Goal: Task Accomplishment & Management: Manage account settings

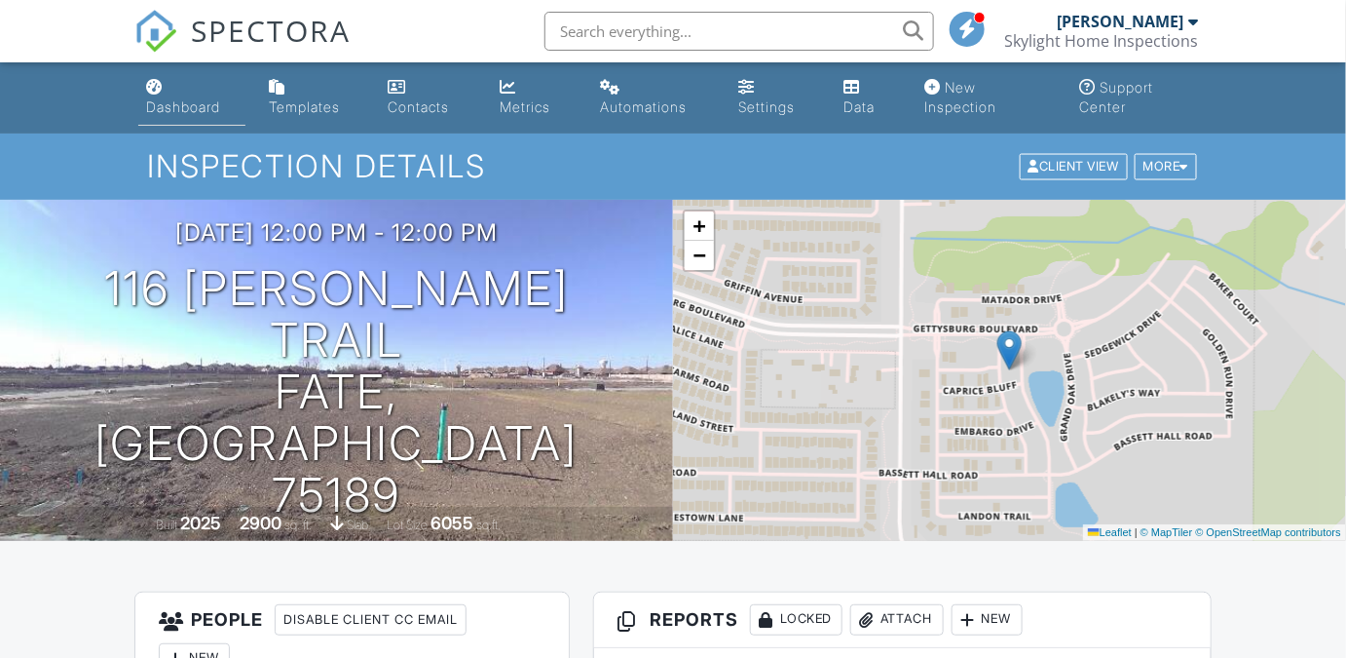
click at [210, 101] on div "Dashboard" at bounding box center [183, 106] width 74 height 17
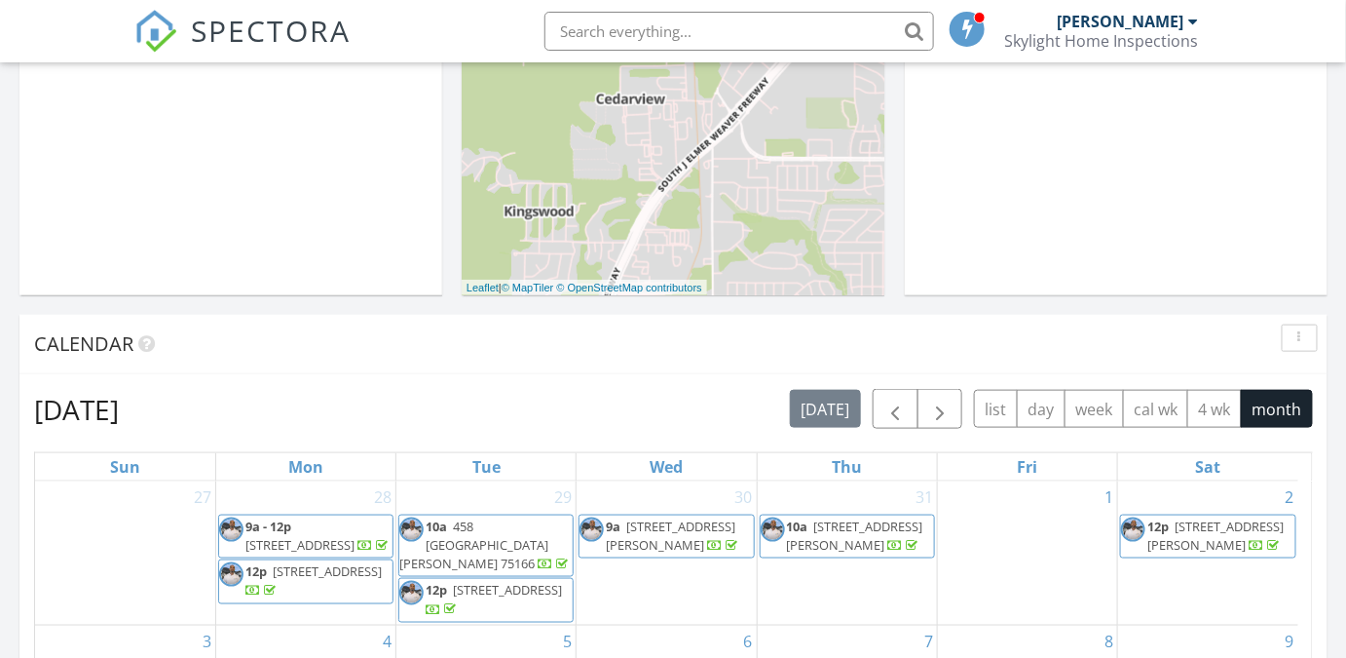
scroll to position [564, 0]
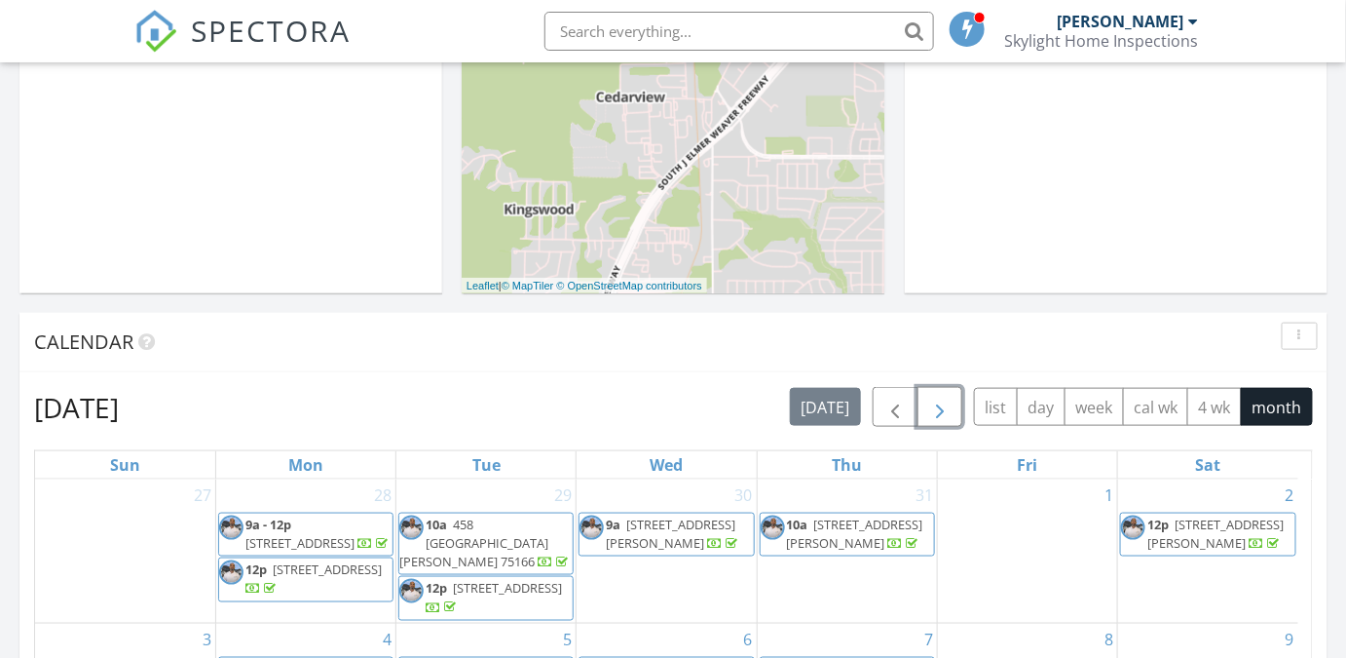
click at [943, 405] on span "button" at bounding box center [939, 407] width 23 height 23
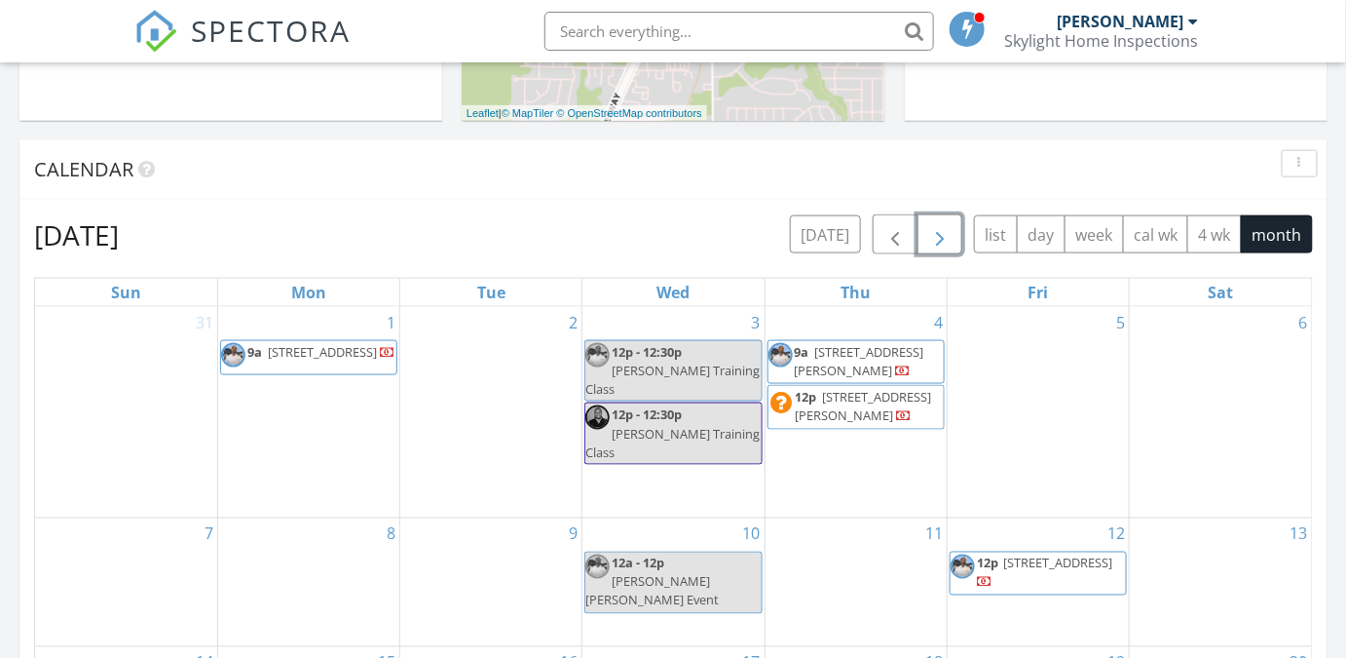
scroll to position [830, 0]
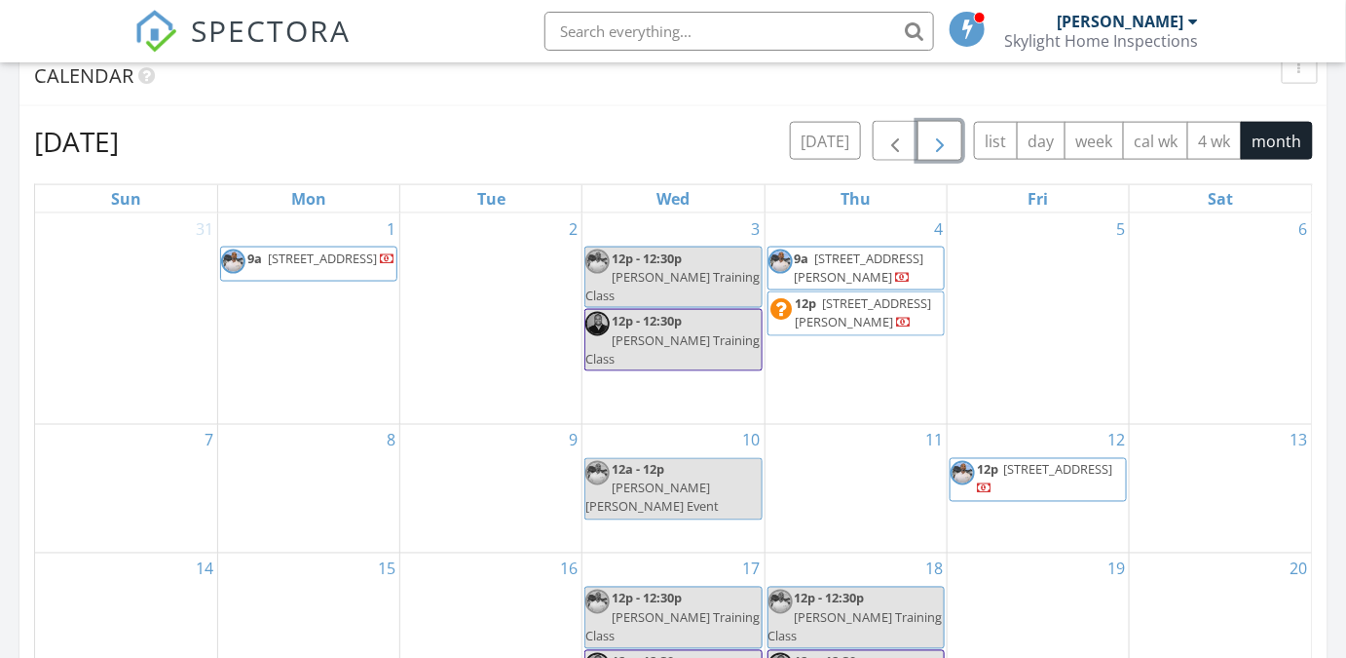
click at [844, 263] on span "[STREET_ADDRESS][PERSON_NAME]" at bounding box center [860, 267] width 130 height 36
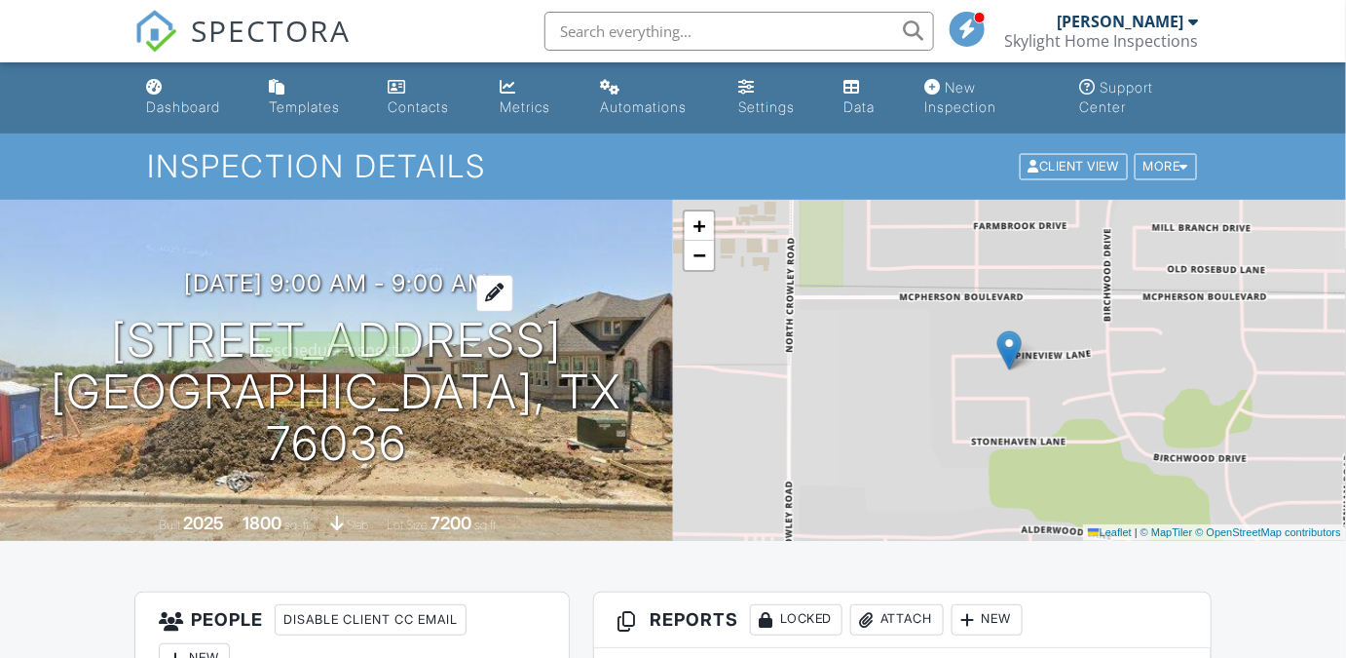
click at [207, 296] on h3 "09/04/2025 9:00 am - 9:00 am" at bounding box center [336, 283] width 305 height 26
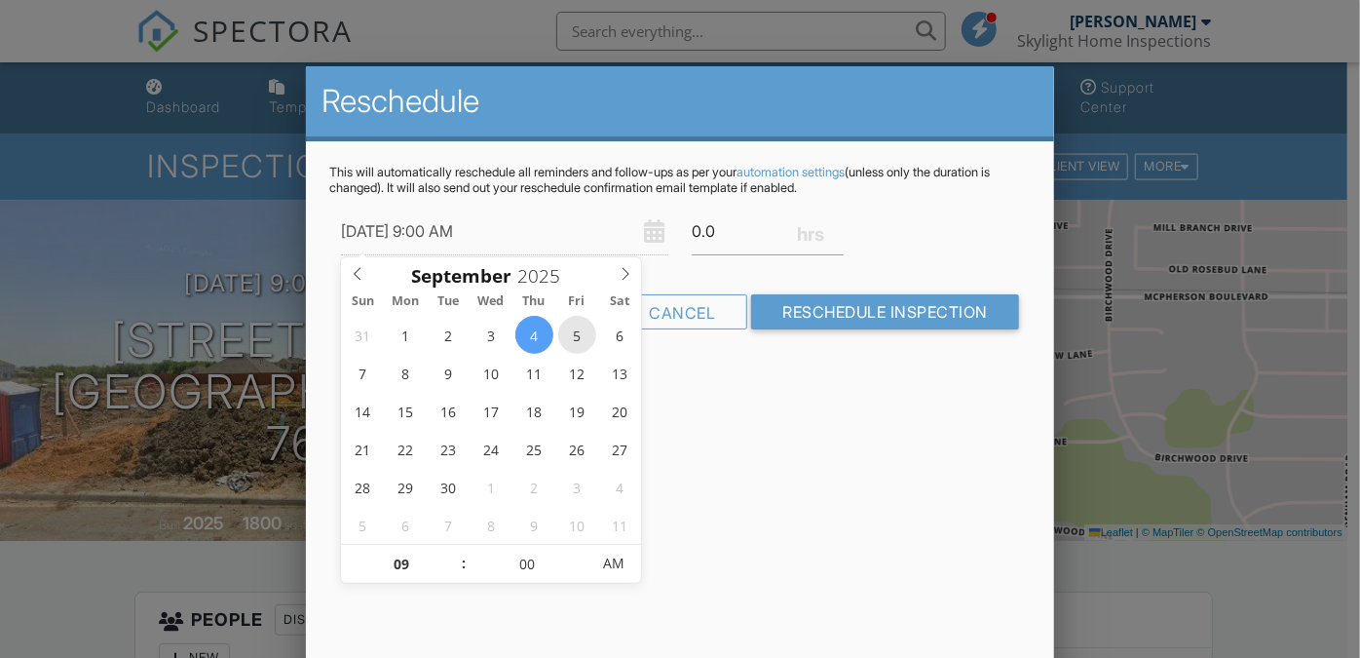
type input "[DATE] 9:00 AM"
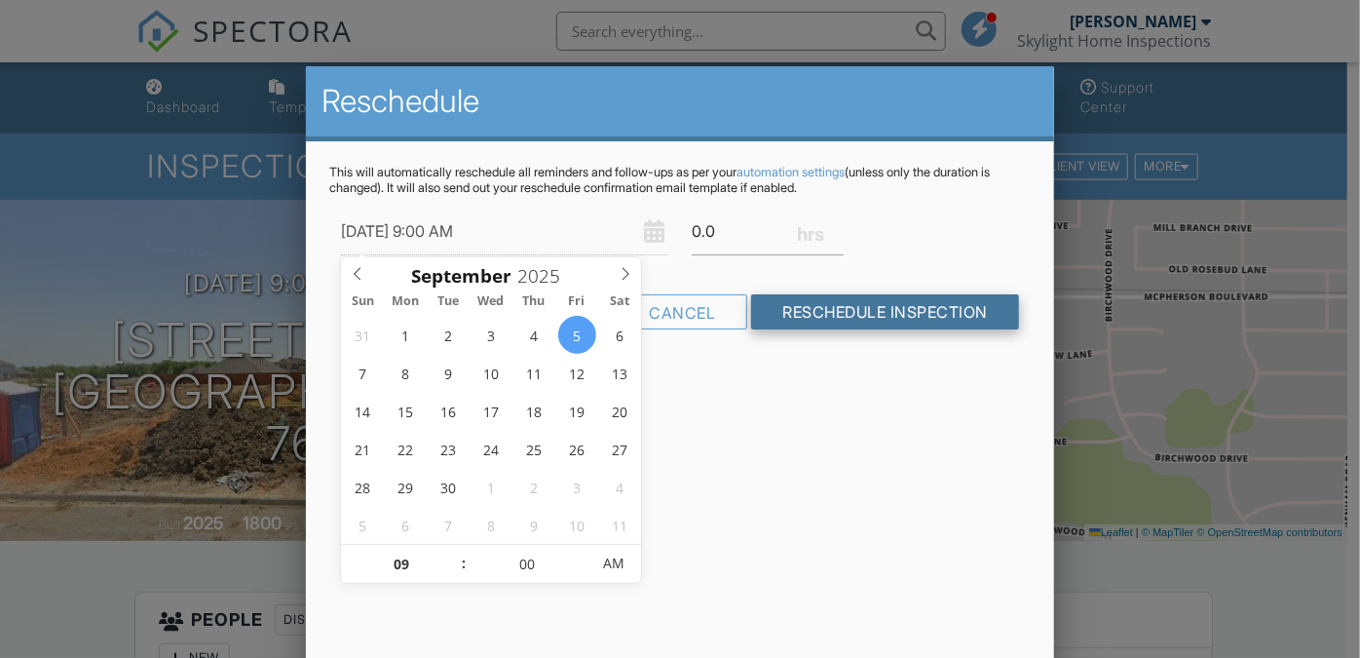
click at [840, 316] on input "Reschedule Inspection" at bounding box center [885, 311] width 268 height 35
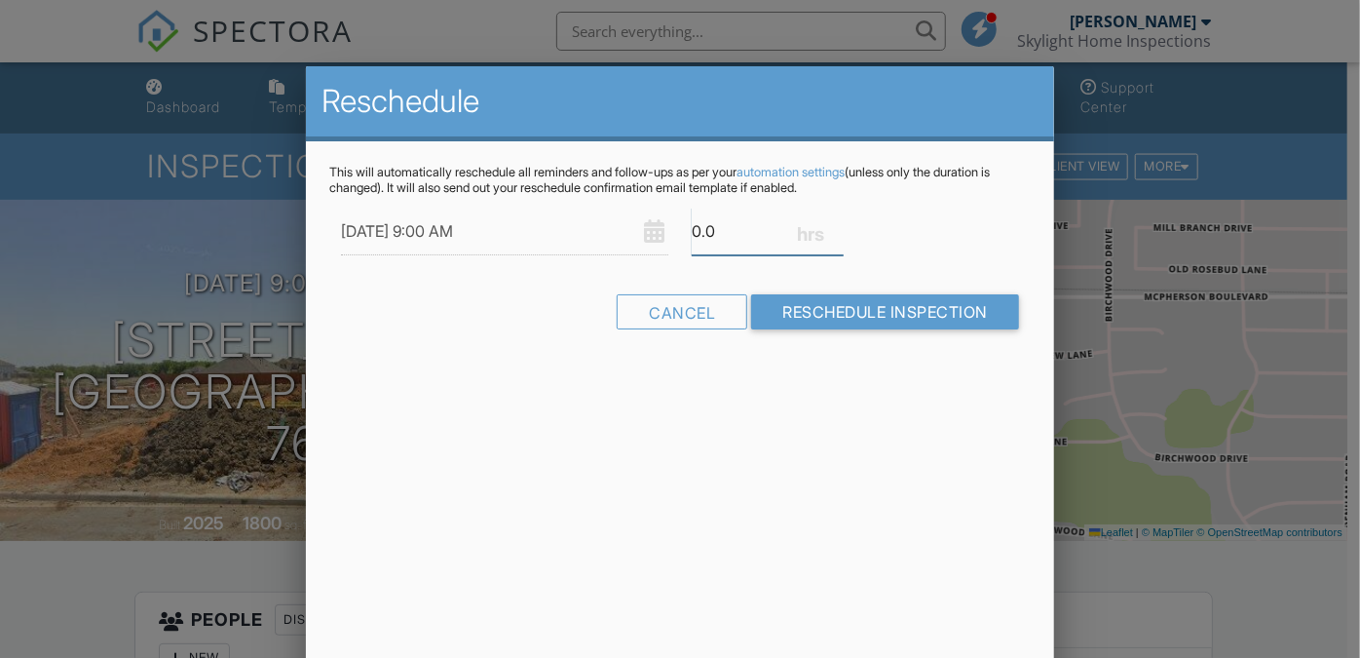
click at [699, 225] on input "0.0" at bounding box center [768, 232] width 152 height 48
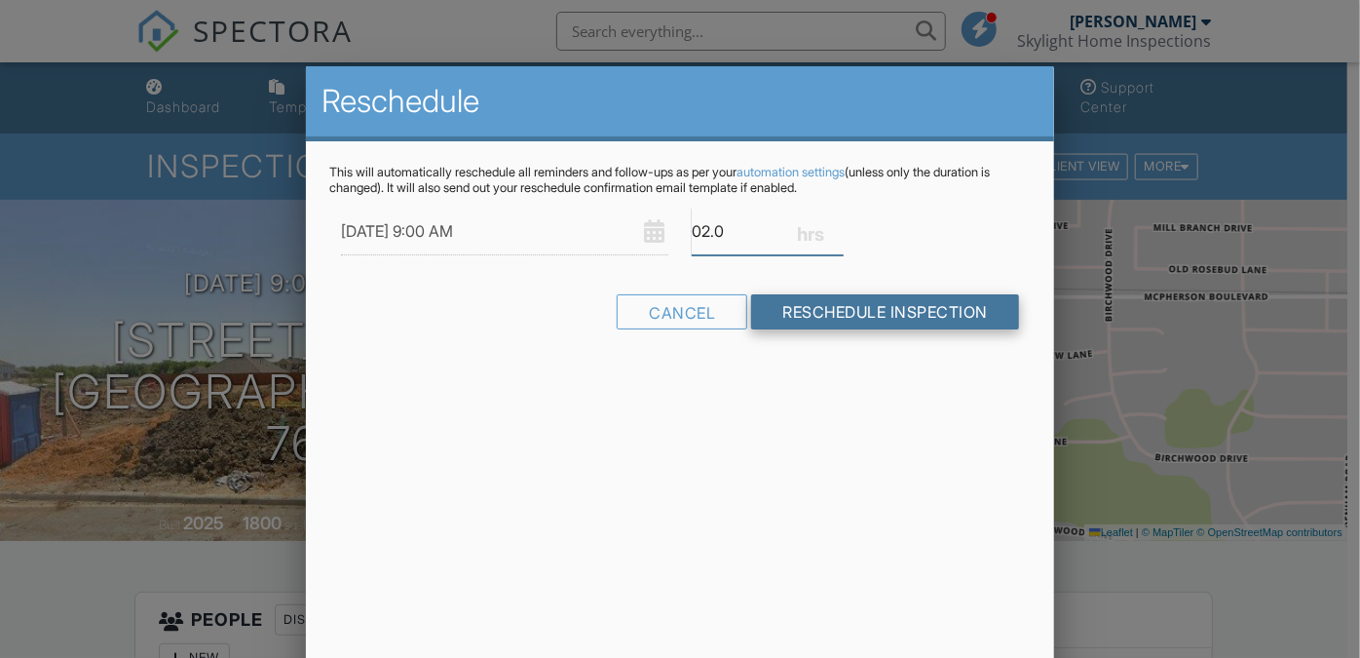
type input "02.0"
click at [857, 296] on input "Reschedule Inspection" at bounding box center [885, 311] width 268 height 35
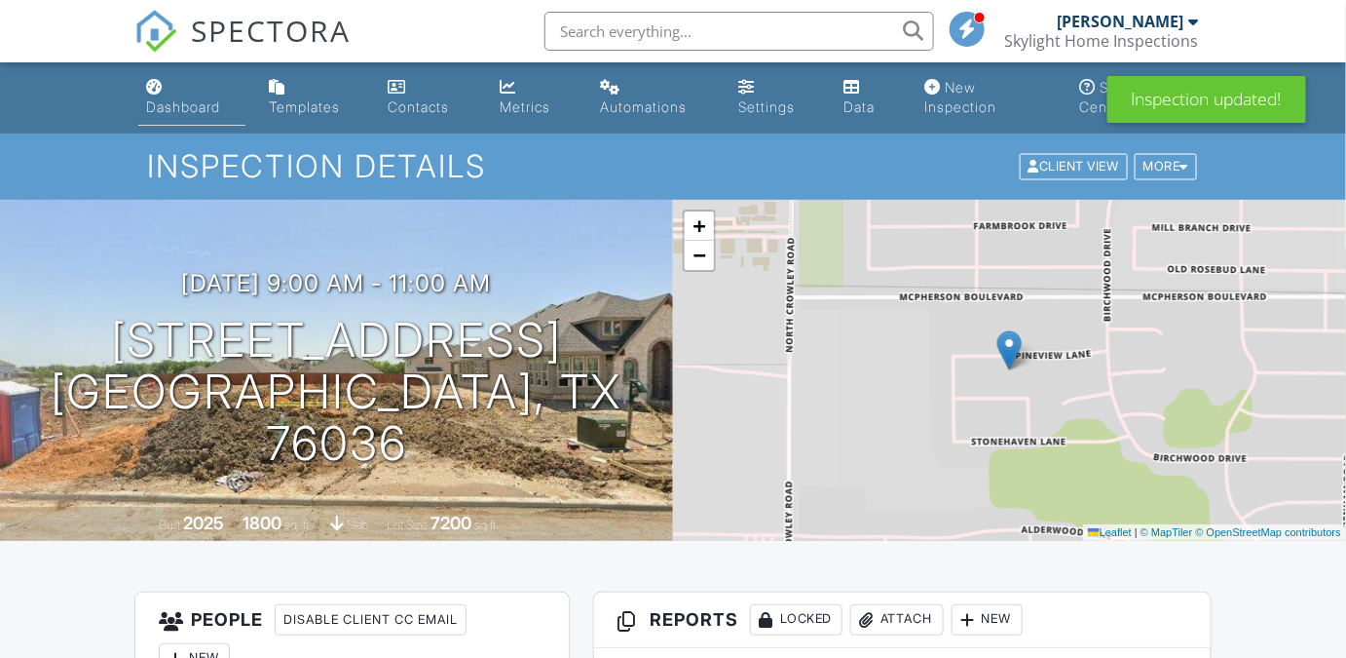
click at [176, 102] on div "Dashboard" at bounding box center [183, 106] width 74 height 17
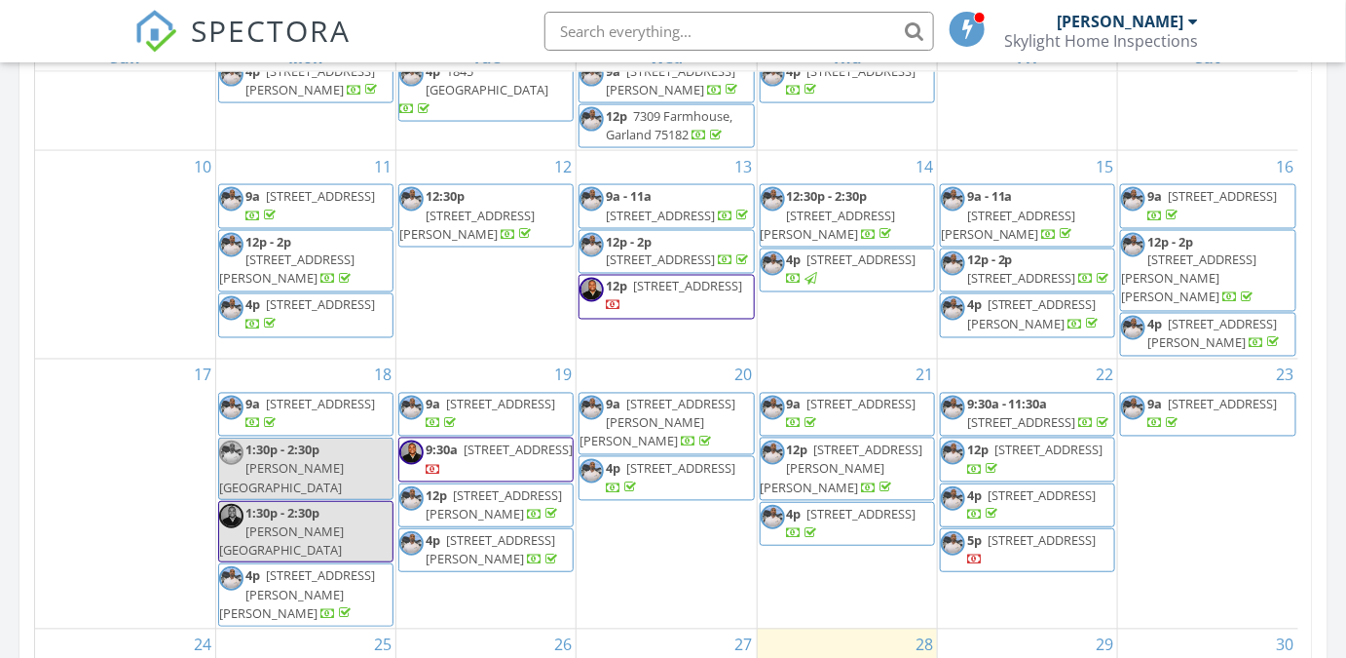
scroll to position [1328, 0]
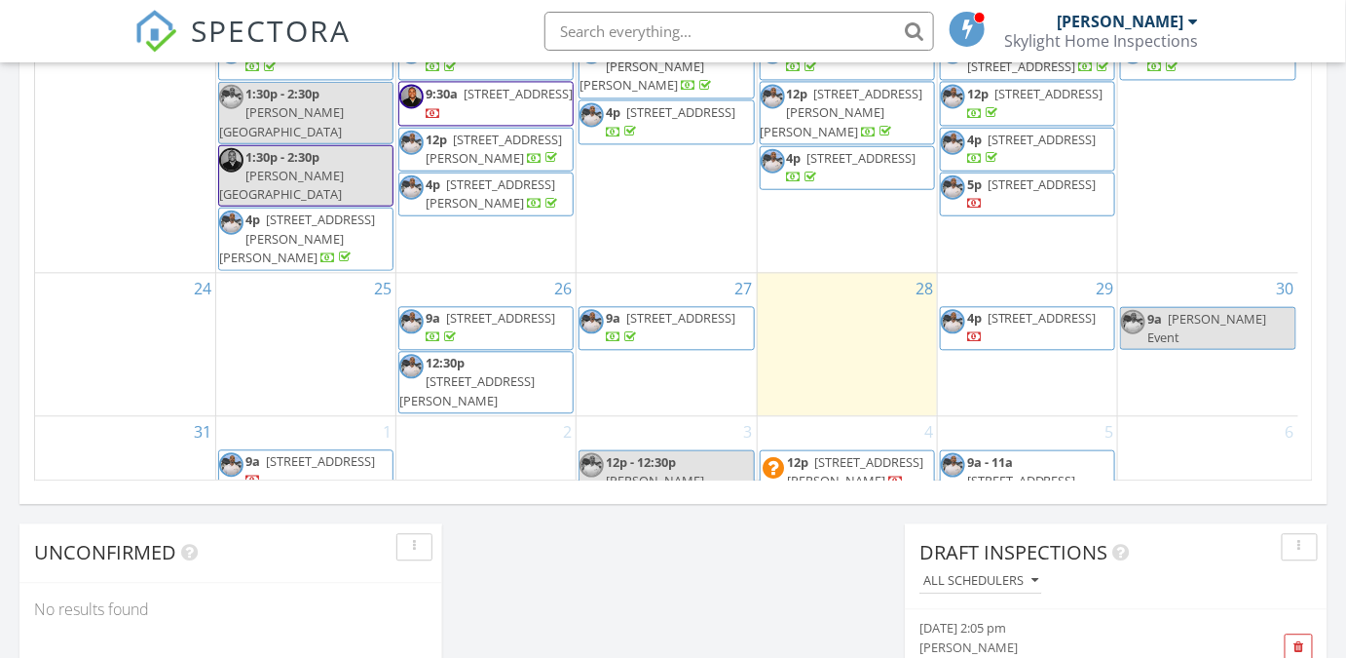
click at [847, 452] on span "116 Landon Trail, Fate 75189" at bounding box center [856, 470] width 136 height 36
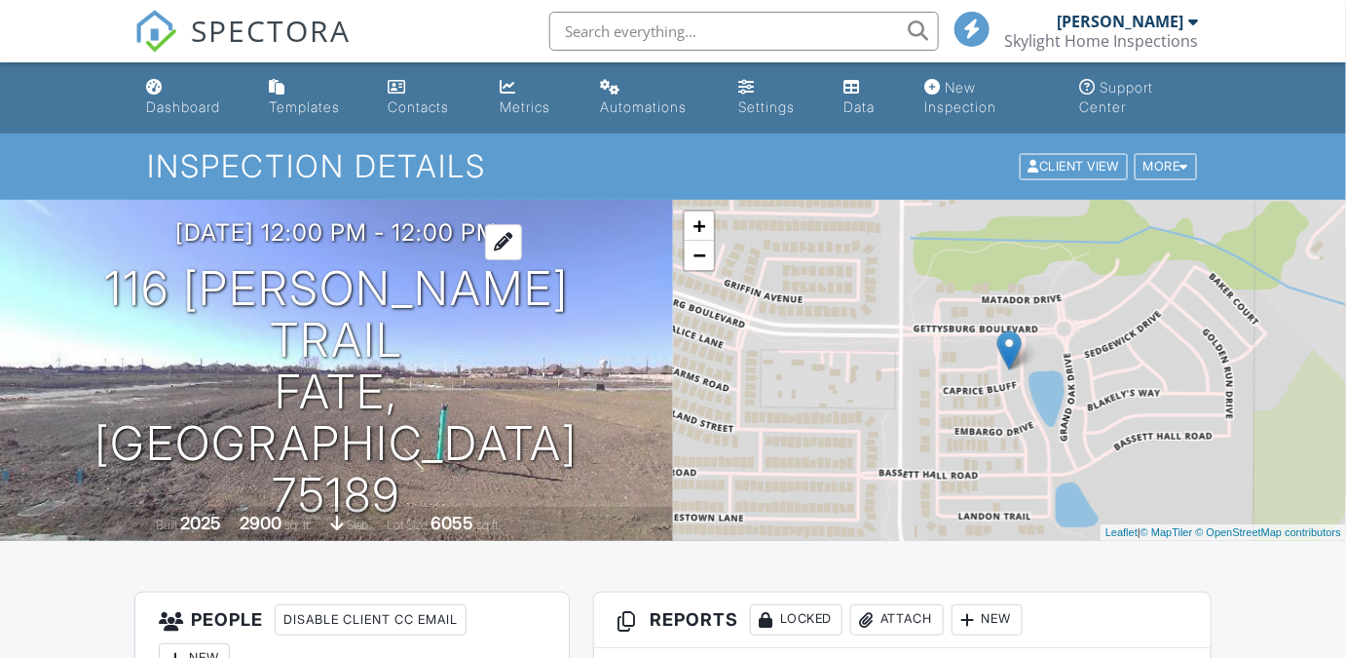
click at [325, 246] on h3 "09/04/2025 12:00 pm - 12:00 pm" at bounding box center [336, 232] width 322 height 26
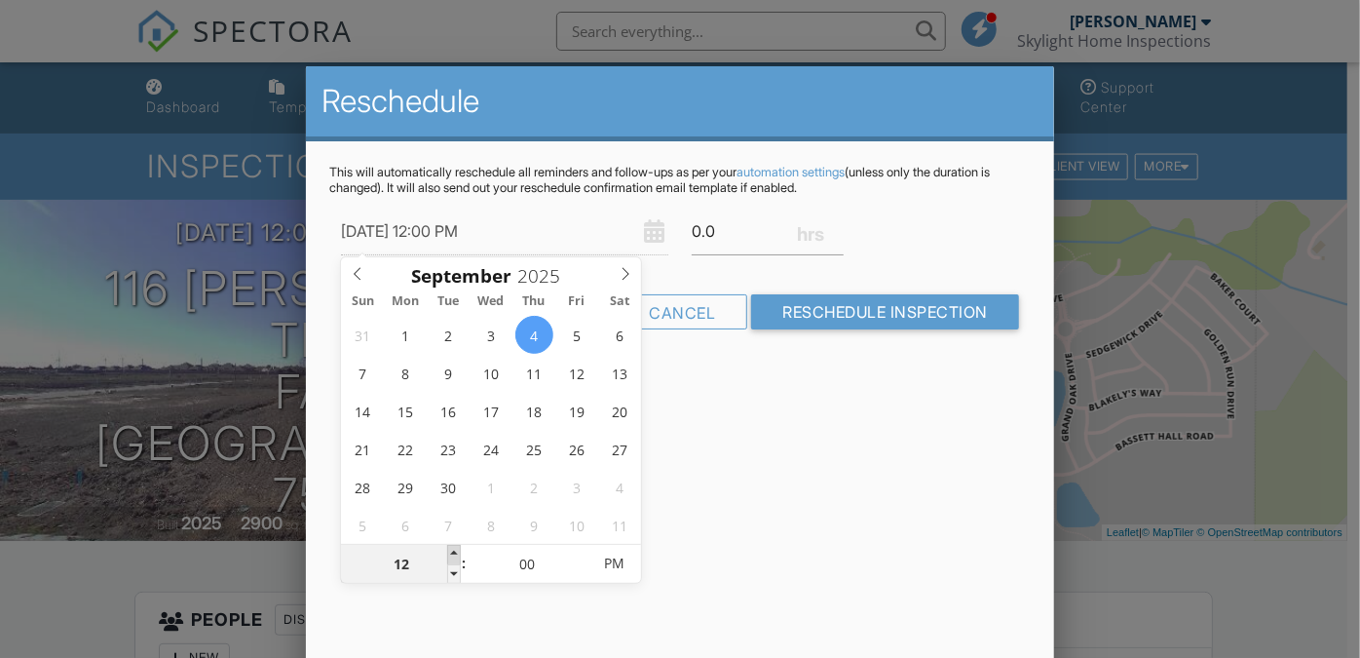
type input "09/04/2025 1:00 PM"
type input "01"
click at [454, 549] on span at bounding box center [454, 554] width 14 height 19
type input "09/04/2025 2:00 PM"
type input "02"
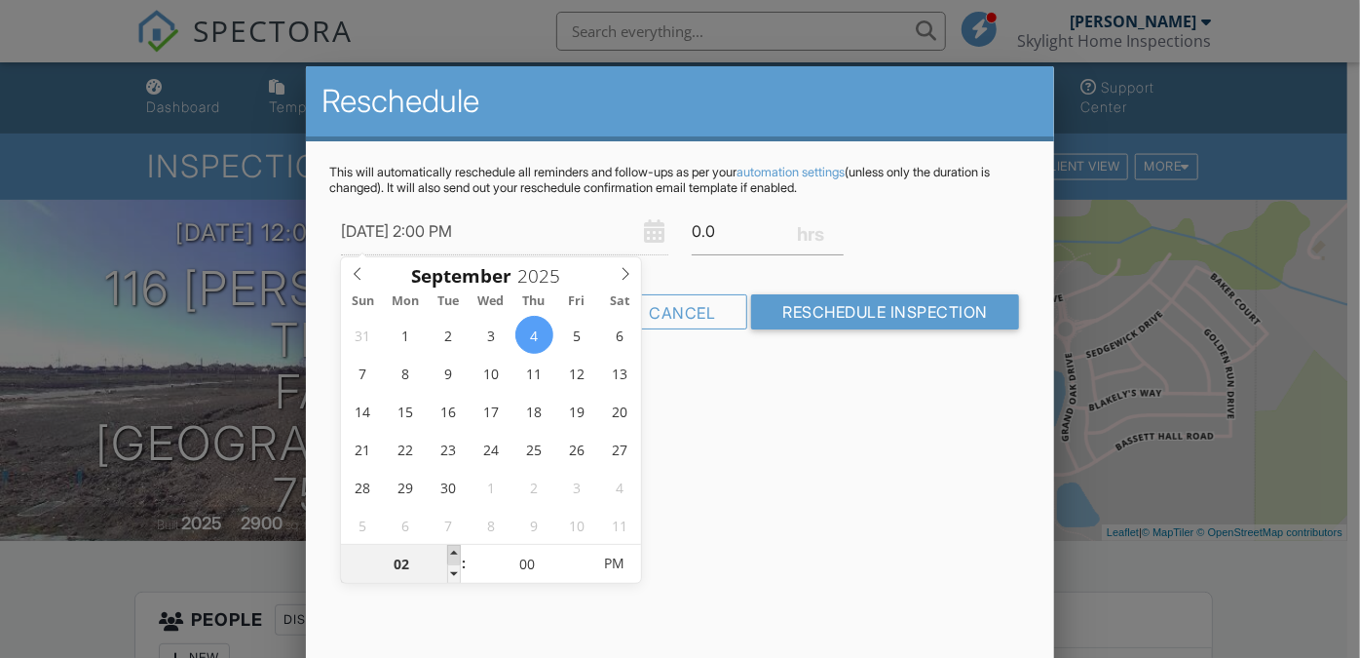
click at [454, 549] on span at bounding box center [454, 554] width 14 height 19
type input "09/04/2025 3:00 PM"
type input "03"
click at [454, 549] on span at bounding box center [454, 554] width 14 height 19
type input "09/04/2025 4:00 PM"
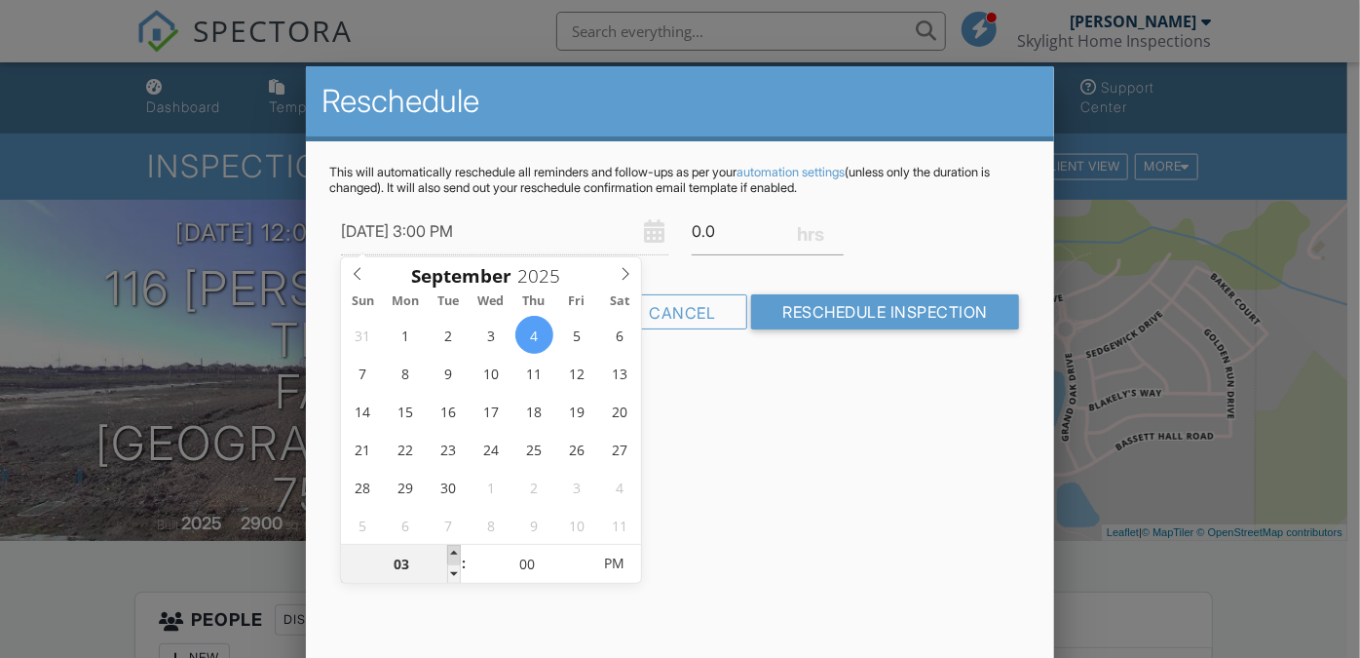
type input "04"
click at [454, 549] on span at bounding box center [454, 554] width 14 height 19
type input "09/04/2025 5:00 PM"
type input "05"
click at [454, 549] on span at bounding box center [454, 554] width 14 height 19
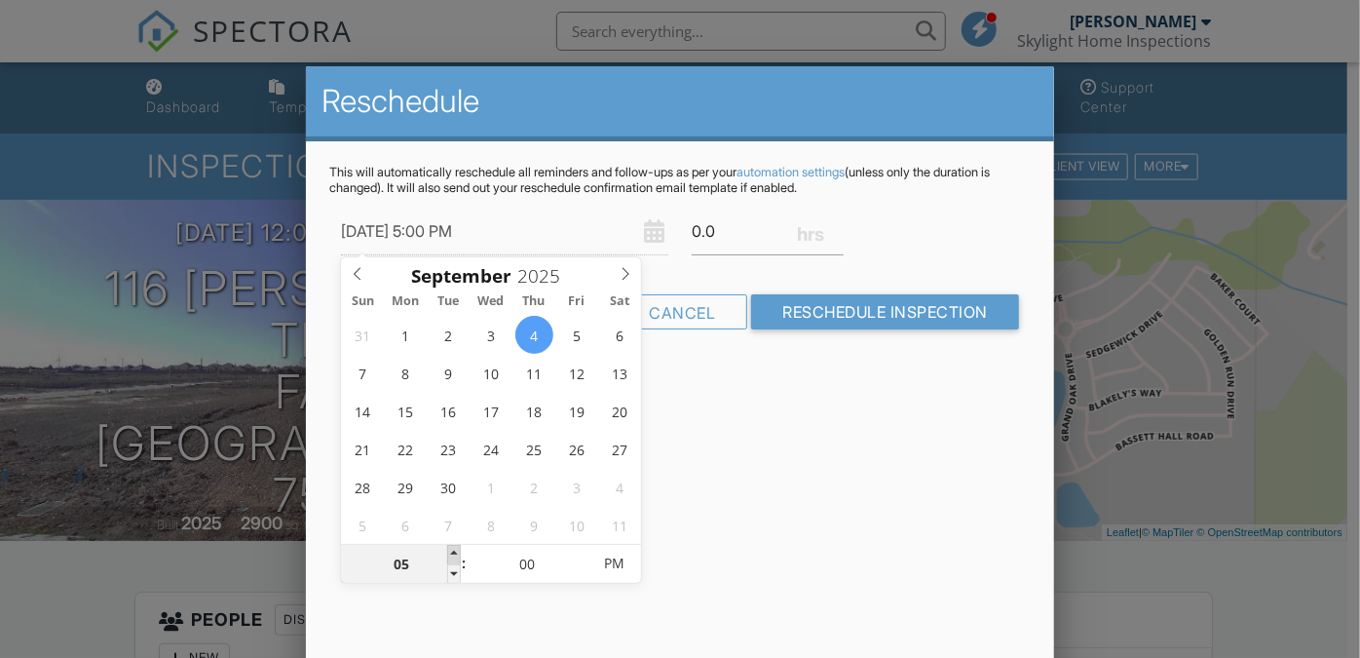
type input "09/04/2025 6:00 PM"
type input "06"
click at [454, 549] on span at bounding box center [454, 554] width 14 height 19
type input "09/04/2025 7:00 PM"
type input "07"
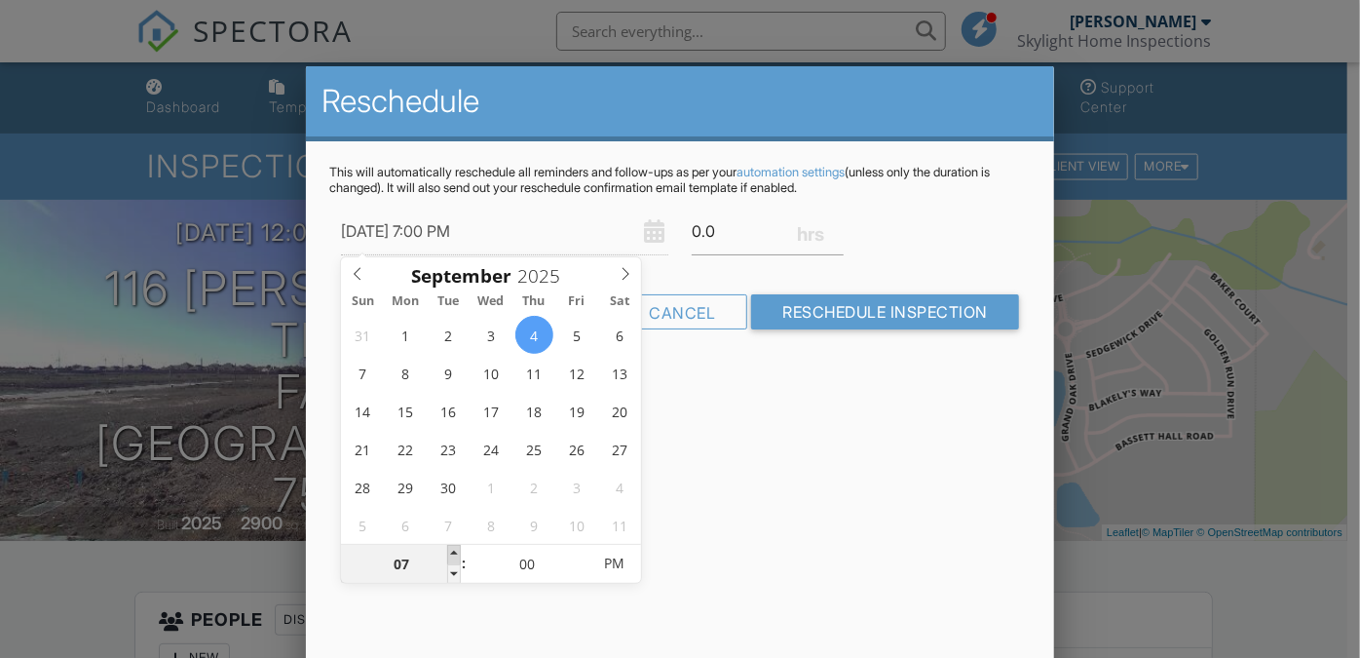
click at [454, 556] on span at bounding box center [454, 554] width 14 height 19
type input "09/04/2025 8:00 PM"
type input "08"
click at [451, 551] on span at bounding box center [454, 554] width 14 height 19
click at [616, 565] on span "AM" at bounding box center [614, 563] width 54 height 39
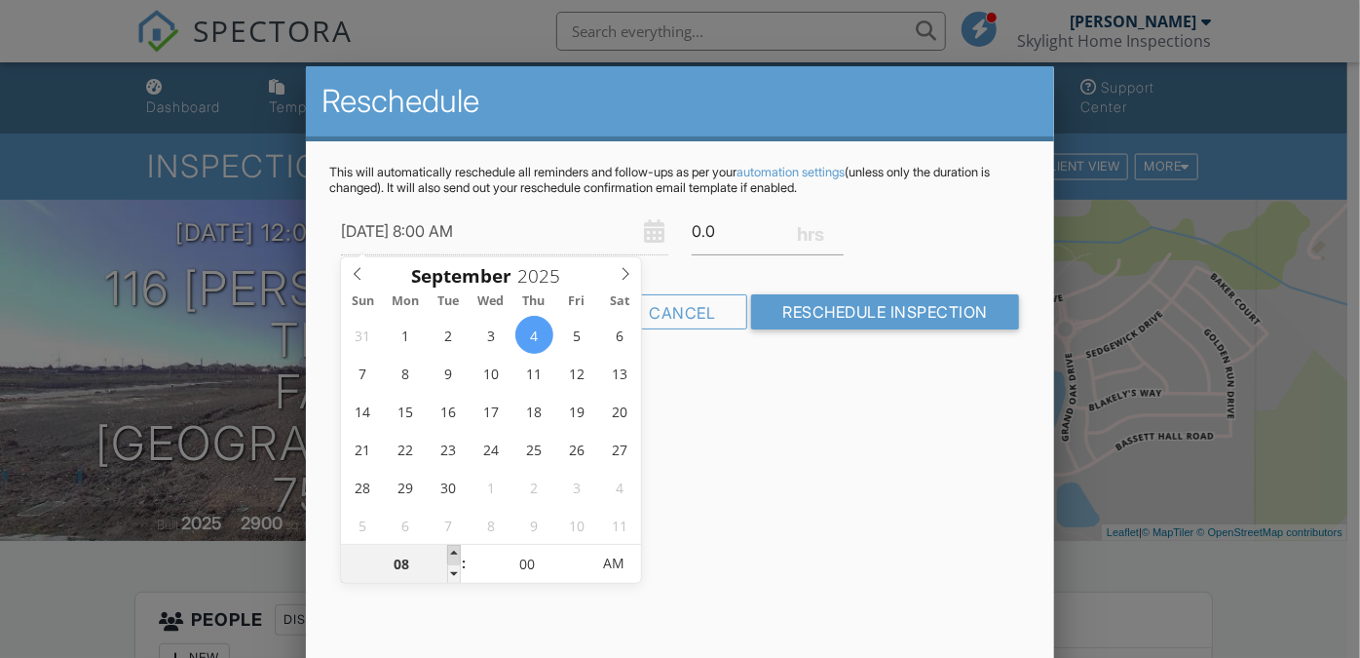
type input "09/04/2025 9:00 AM"
type input "09"
click at [454, 548] on span at bounding box center [454, 554] width 14 height 19
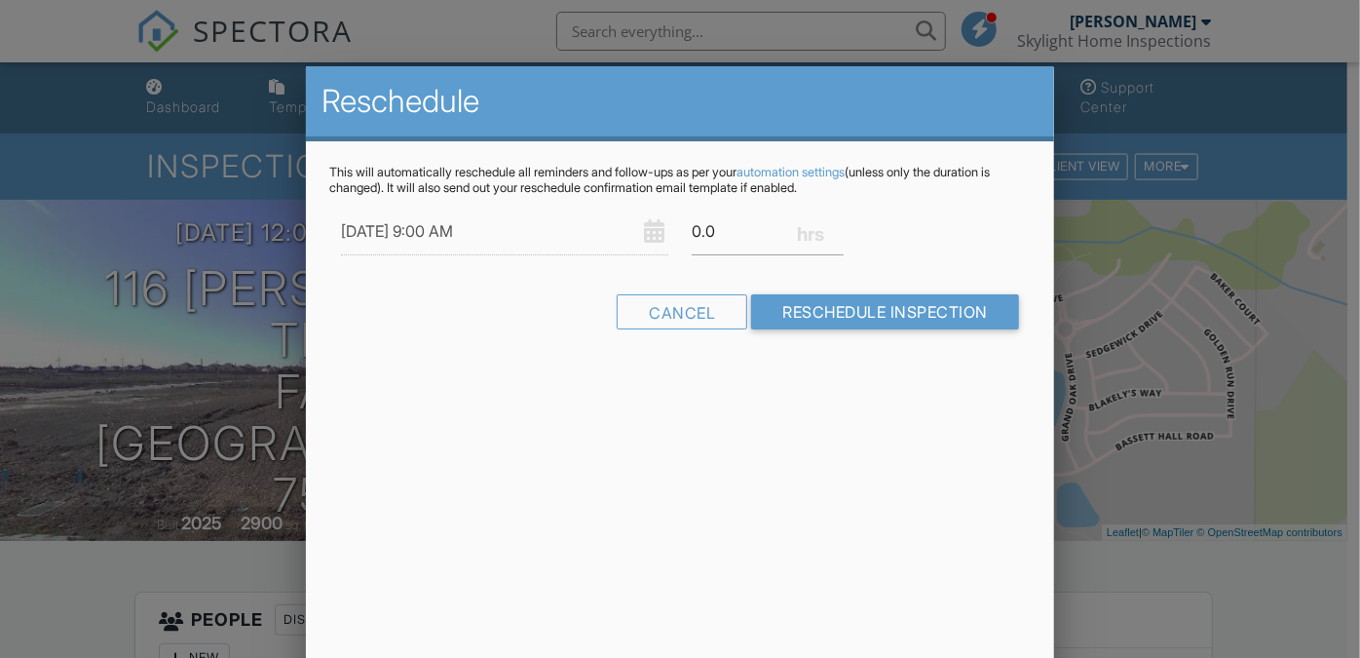
click at [782, 412] on div "Reschedule This will automatically reschedule all reminders and follow-ups as p…" at bounding box center [680, 407] width 748 height 682
click at [696, 233] on input "0.0" at bounding box center [768, 232] width 152 height 48
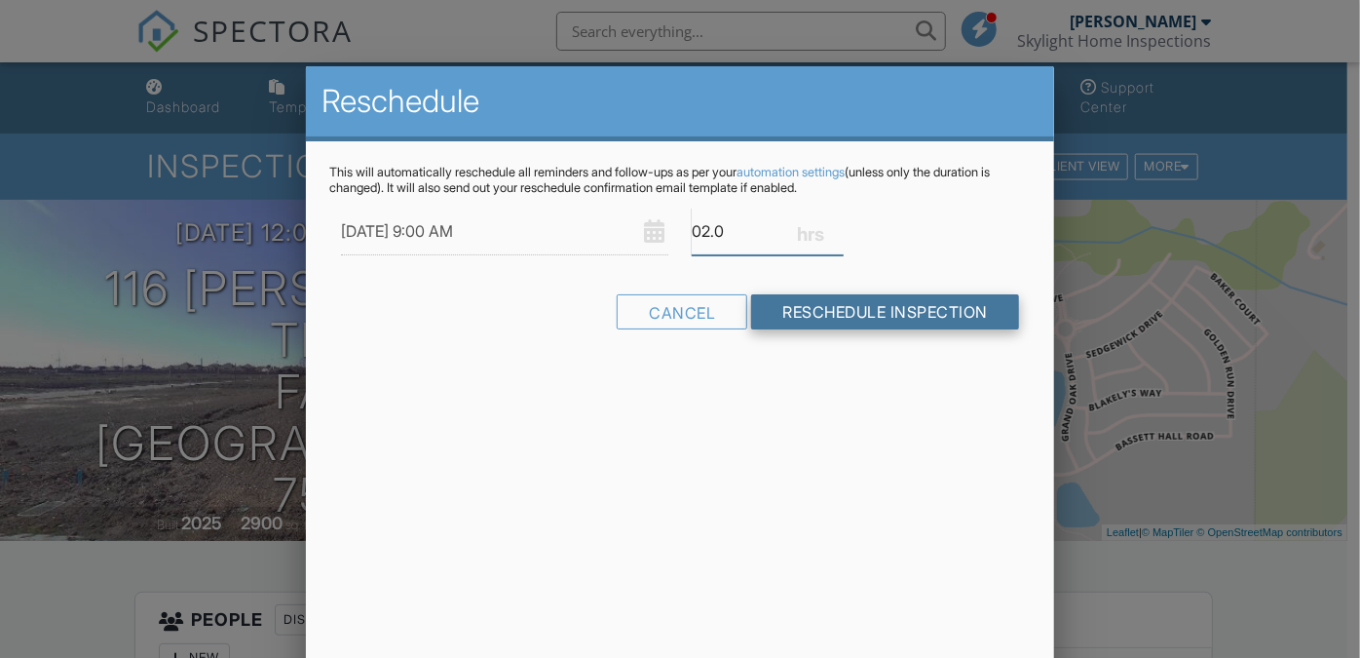
type input "02.0"
click at [853, 308] on input "Reschedule Inspection" at bounding box center [885, 311] width 268 height 35
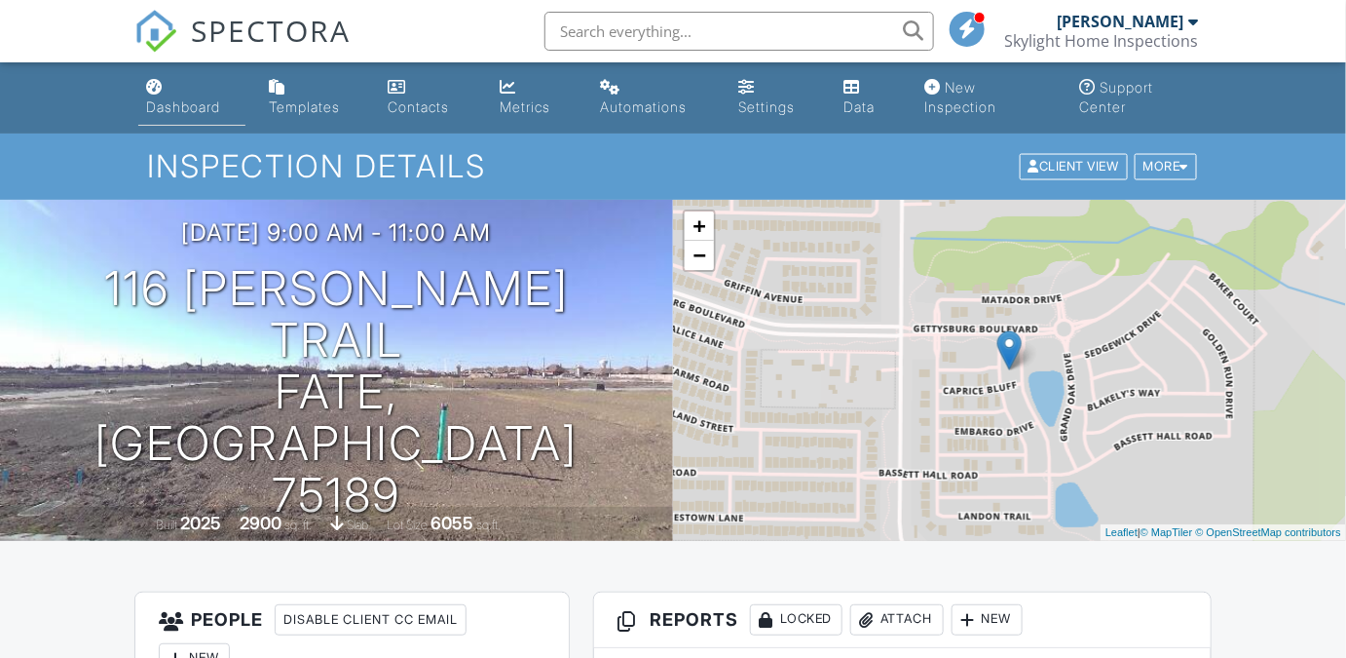
click at [218, 93] on link "Dashboard" at bounding box center [191, 98] width 107 height 56
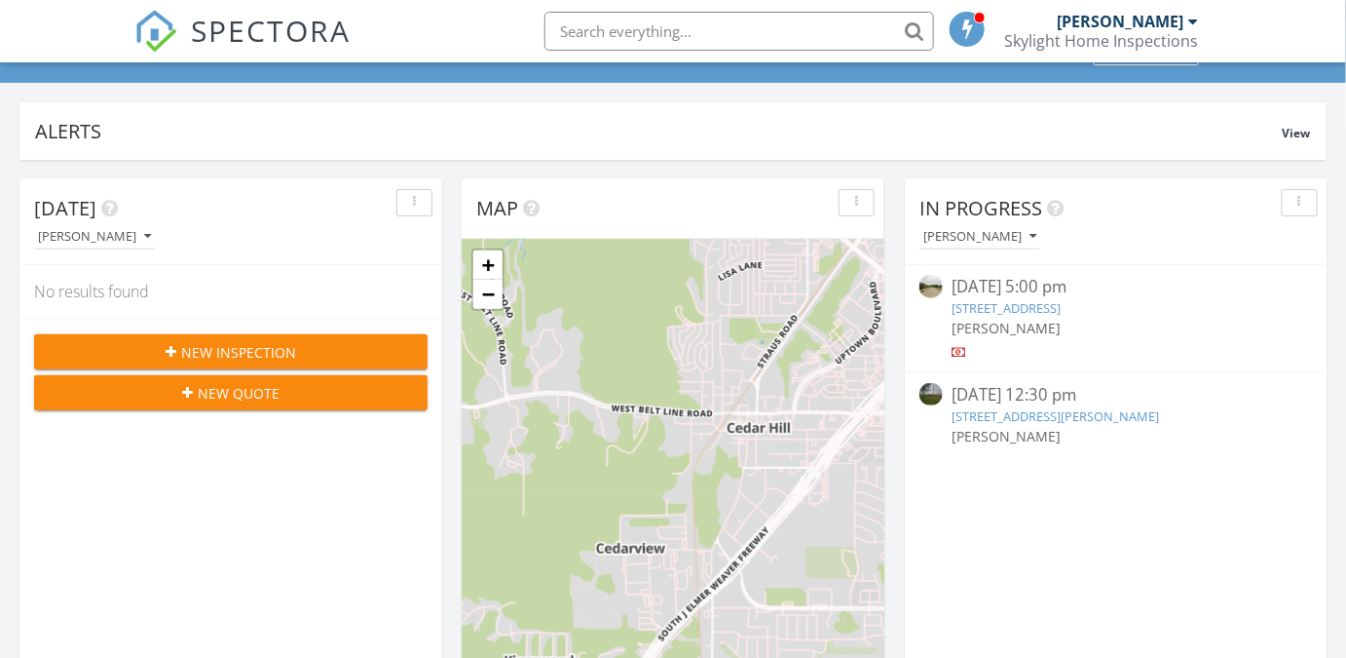
scroll to position [88, 0]
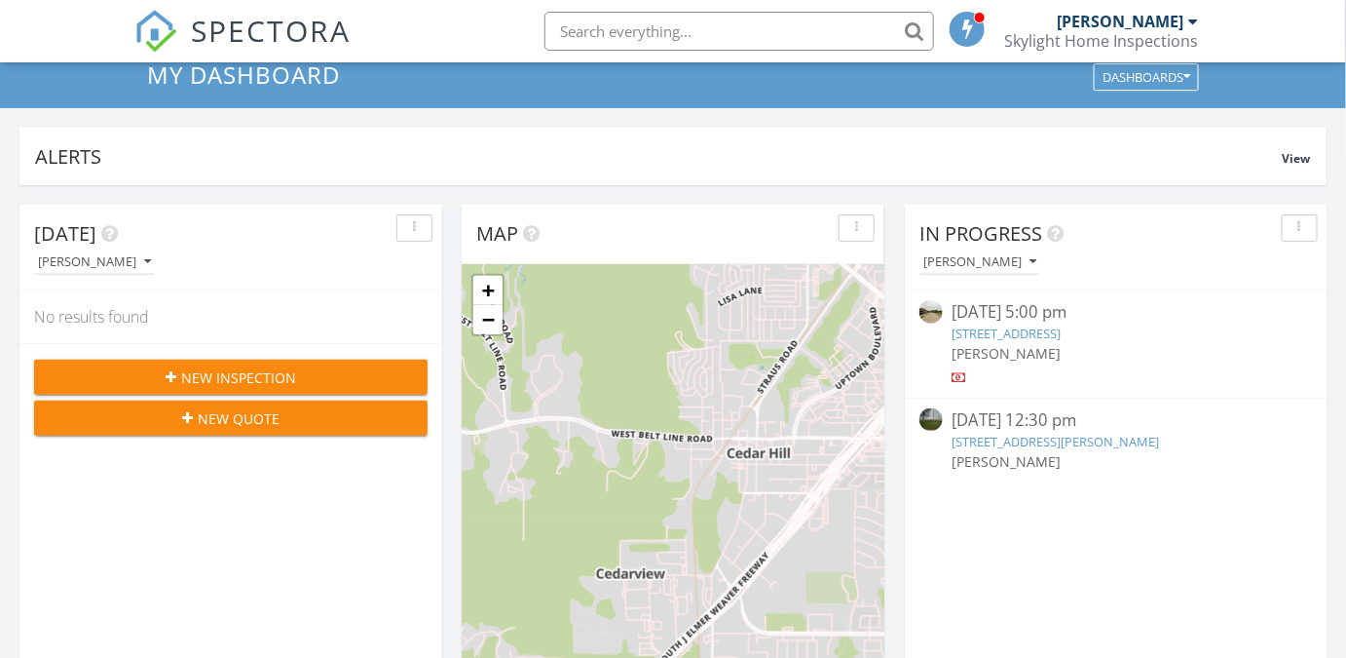
click at [984, 333] on link "338 Maltese Drive, Red Oak, TX 75154" at bounding box center [1007, 333] width 109 height 18
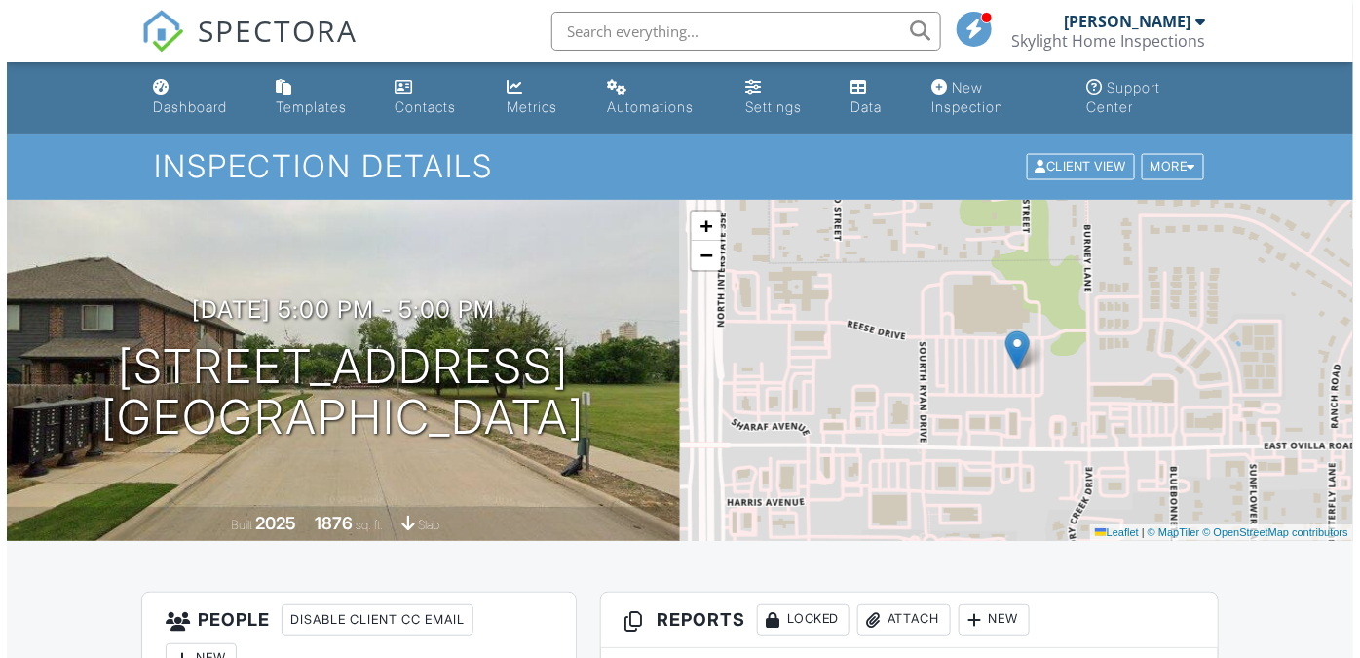
scroll to position [88, 0]
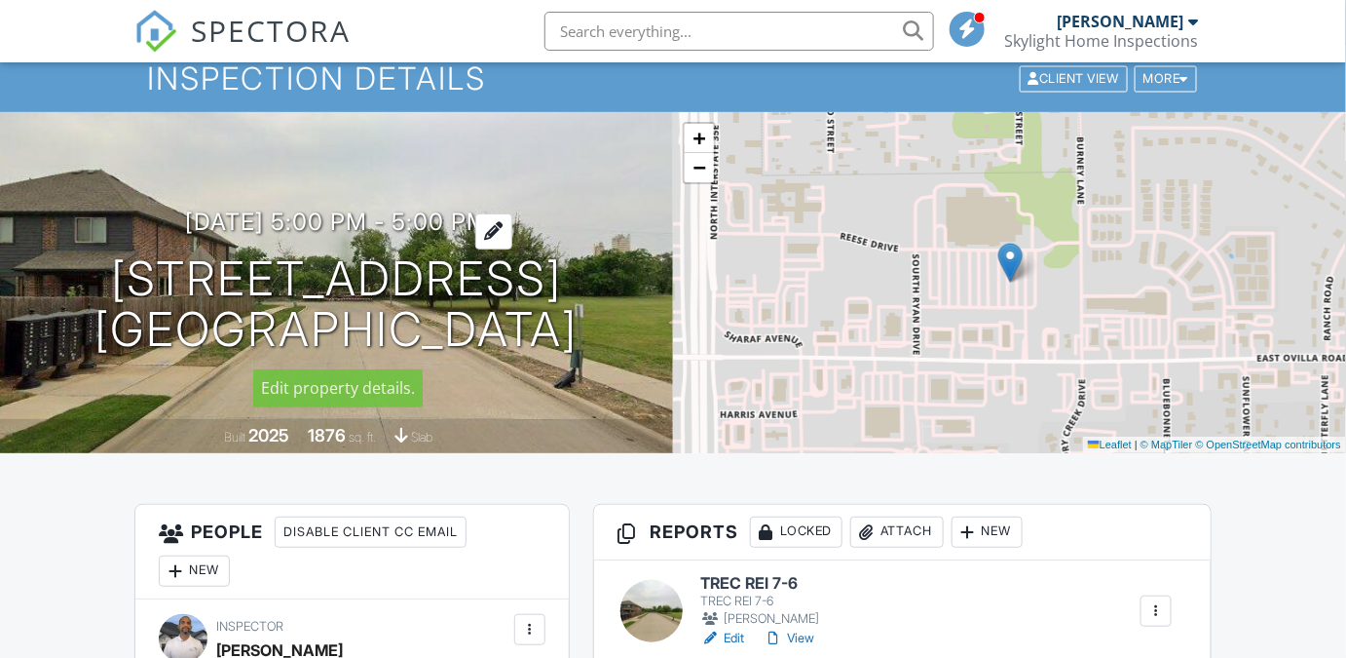
click at [185, 223] on h3 "[DATE] 5:00 pm - 5:00 pm" at bounding box center [336, 221] width 303 height 26
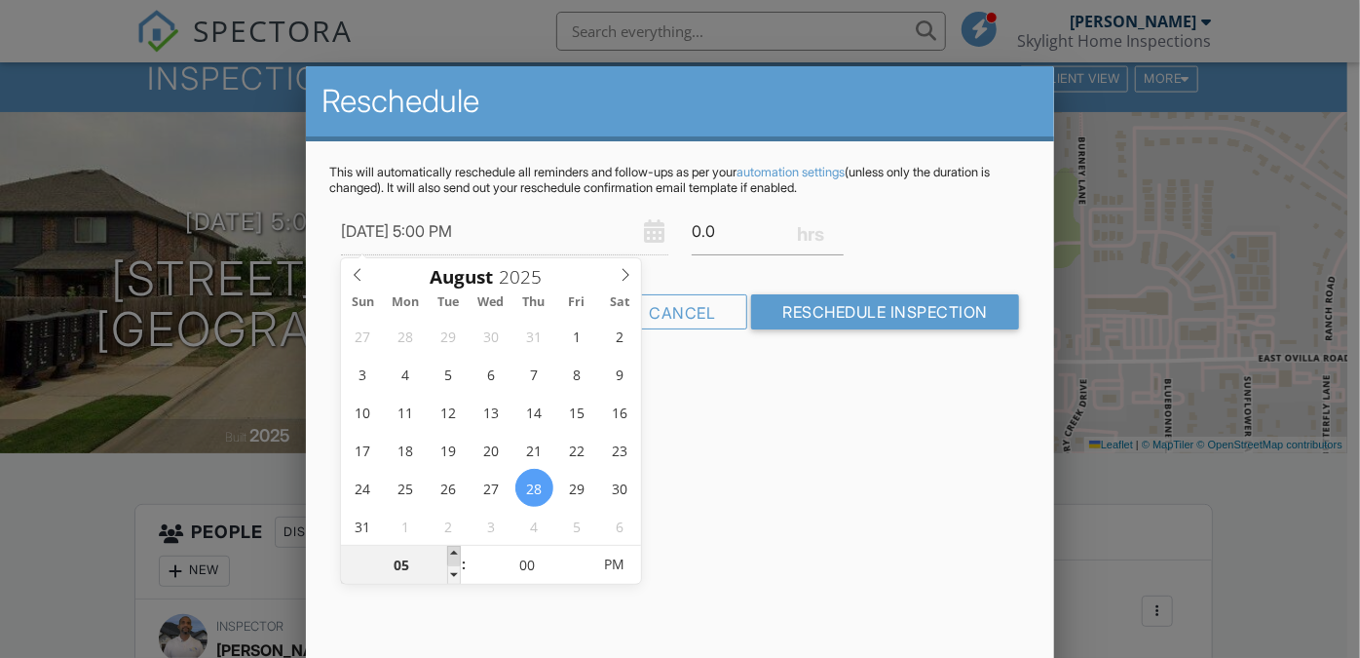
type input "[DATE] 6:00 PM"
type input "06"
click at [452, 546] on span at bounding box center [454, 555] width 14 height 19
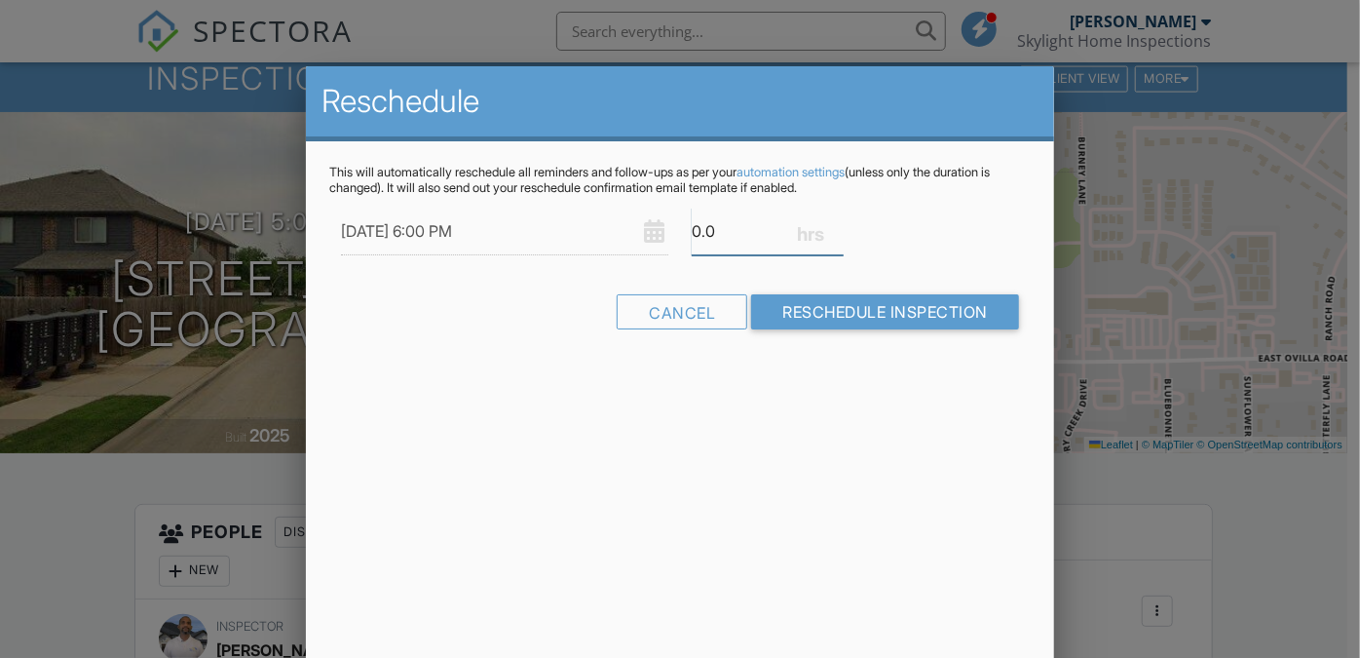
click at [699, 226] on input "0.0" at bounding box center [768, 232] width 152 height 48
type input "02.0"
click at [813, 370] on div "This will automatically reschedule all reminders and follow-ups as per your aut…" at bounding box center [680, 264] width 748 height 246
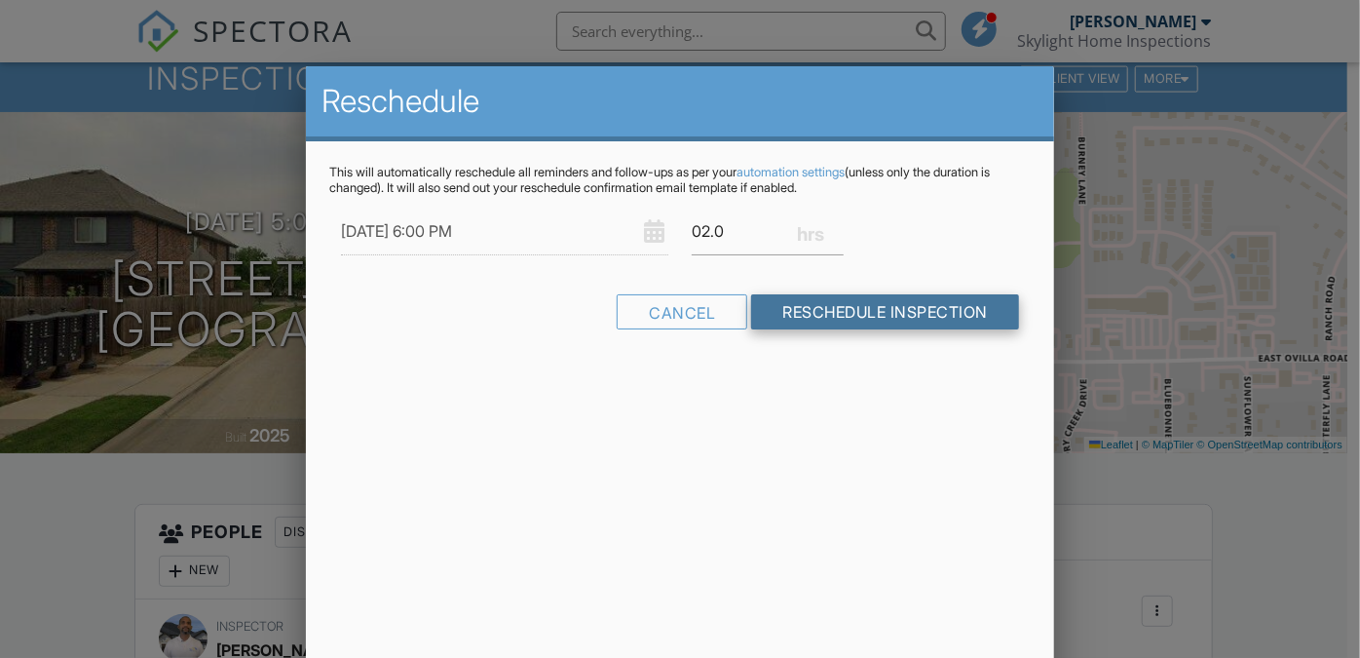
click at [861, 308] on input "Reschedule Inspection" at bounding box center [885, 311] width 268 height 35
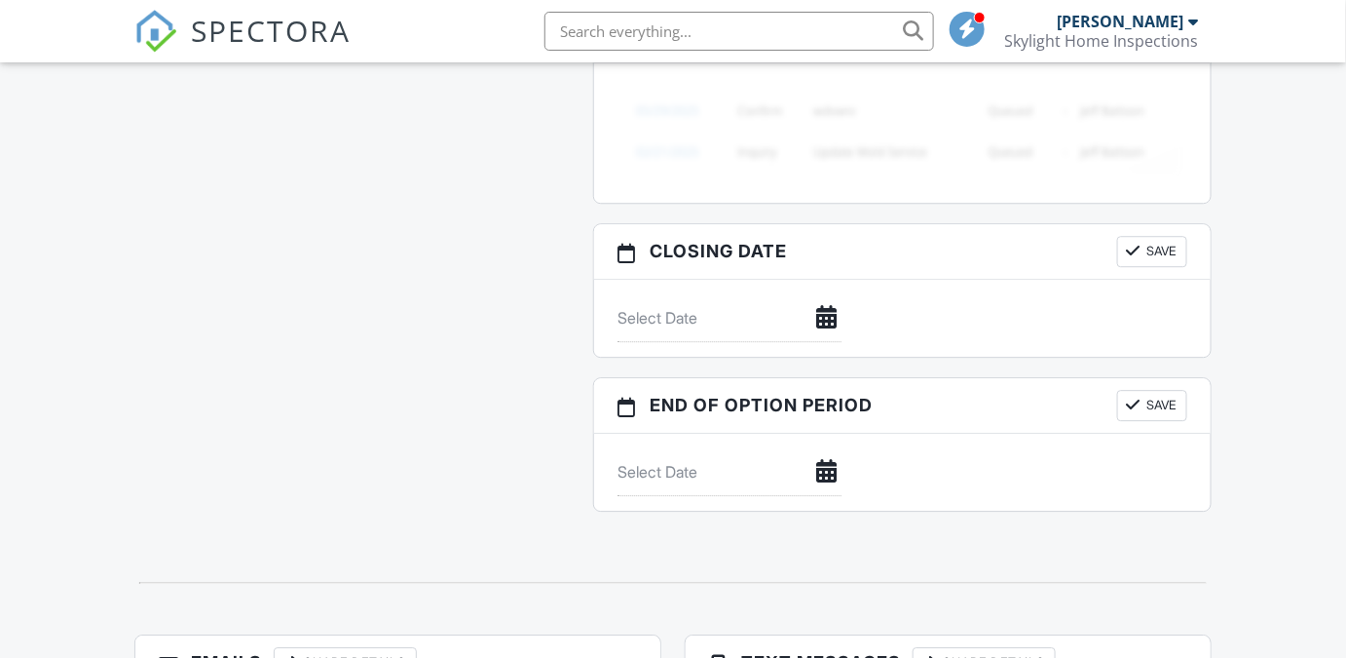
scroll to position [1986, 0]
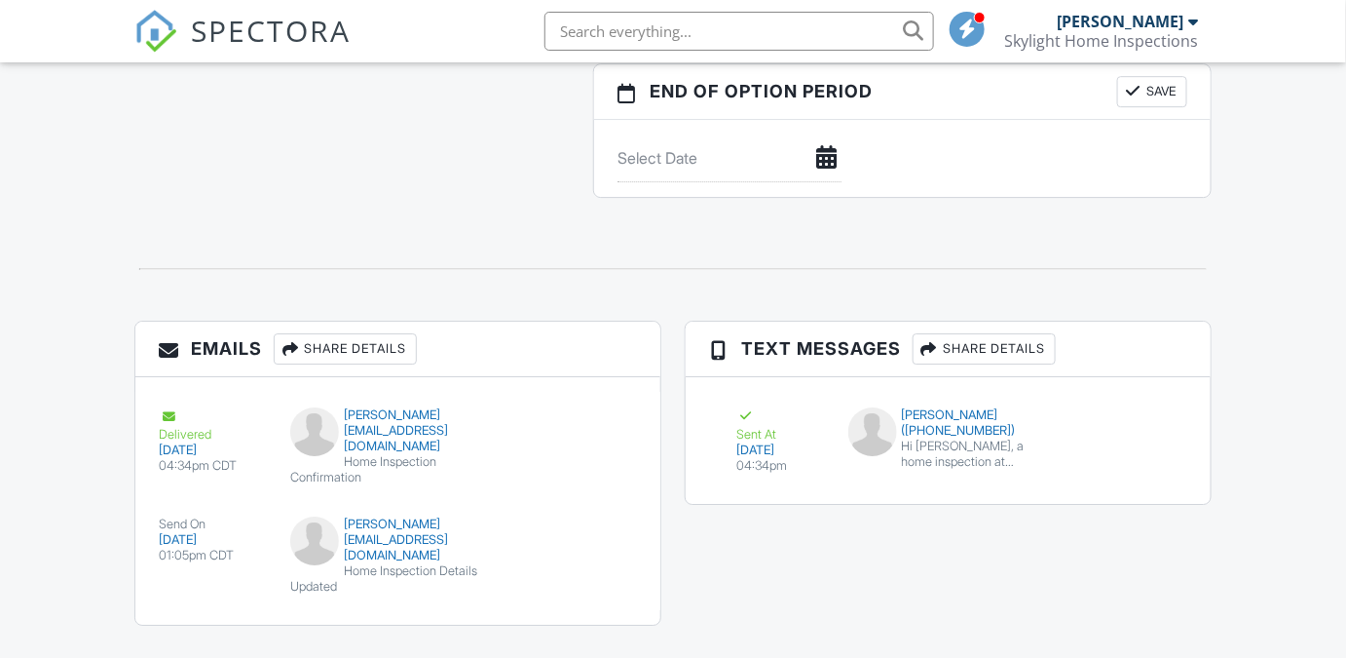
drag, startPoint x: 219, startPoint y: 196, endPoint x: 181, endPoint y: 168, distance: 47.3
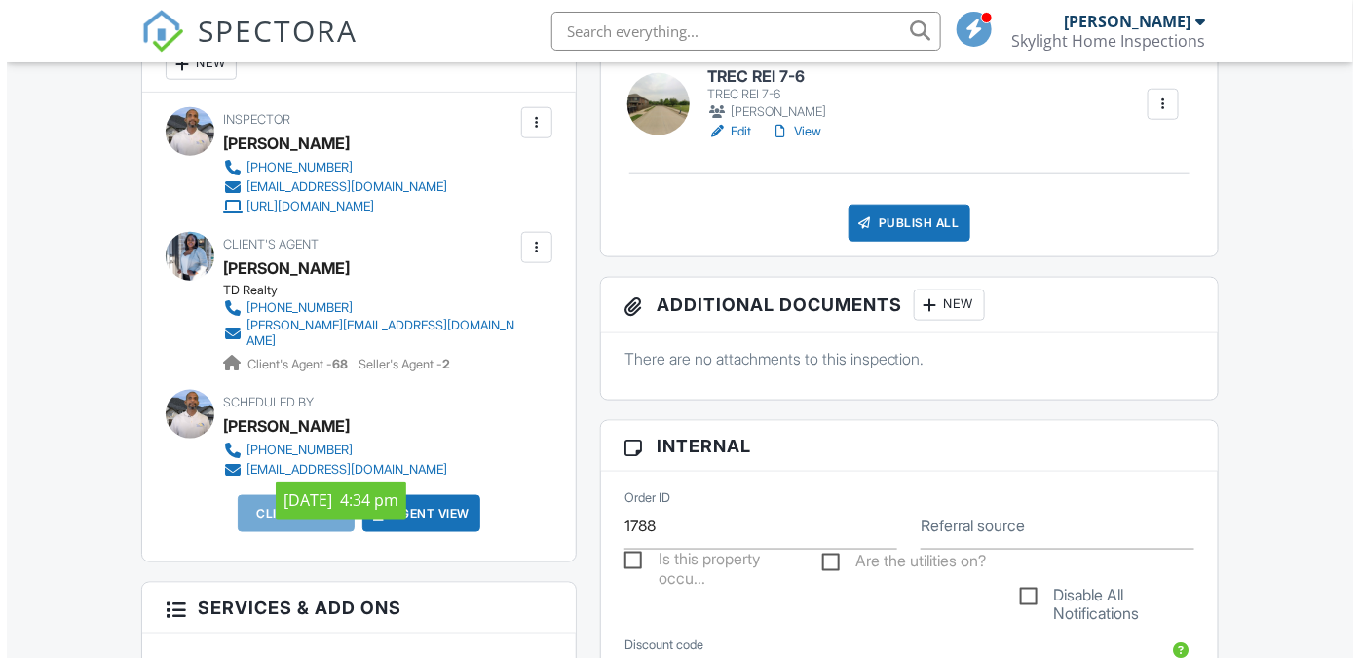
scroll to position [392, 0]
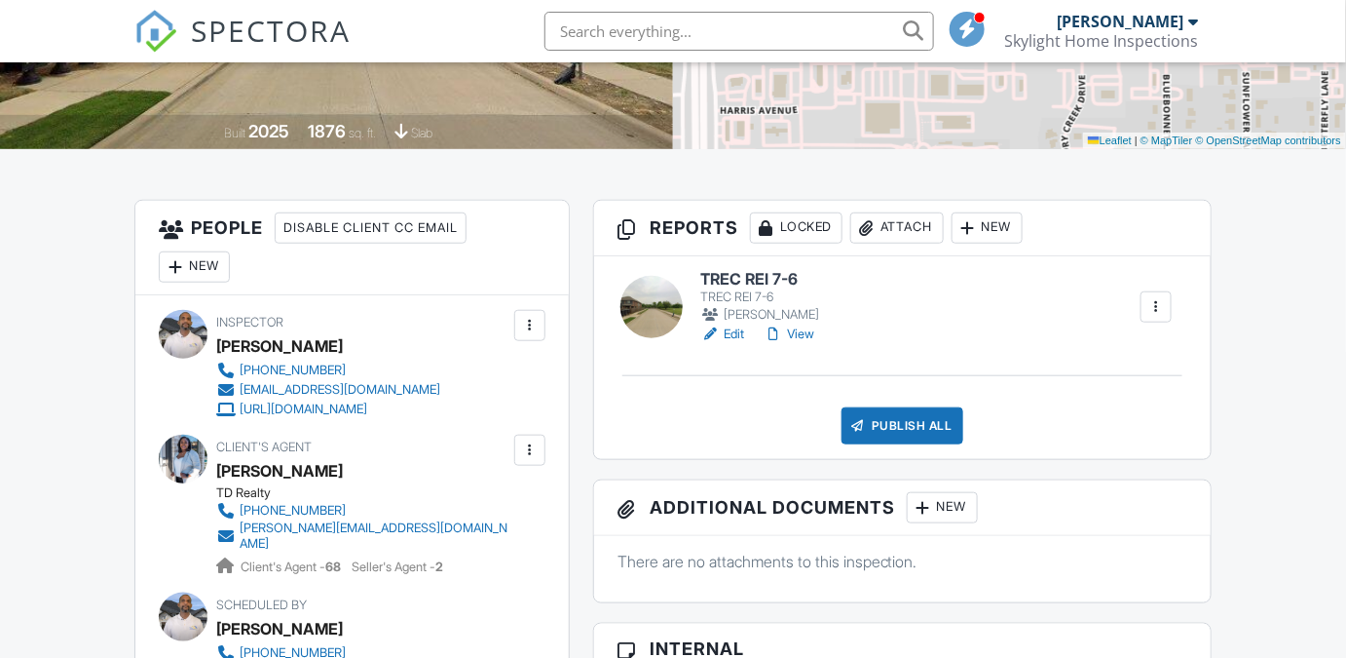
click at [199, 263] on div "New" at bounding box center [194, 266] width 71 height 31
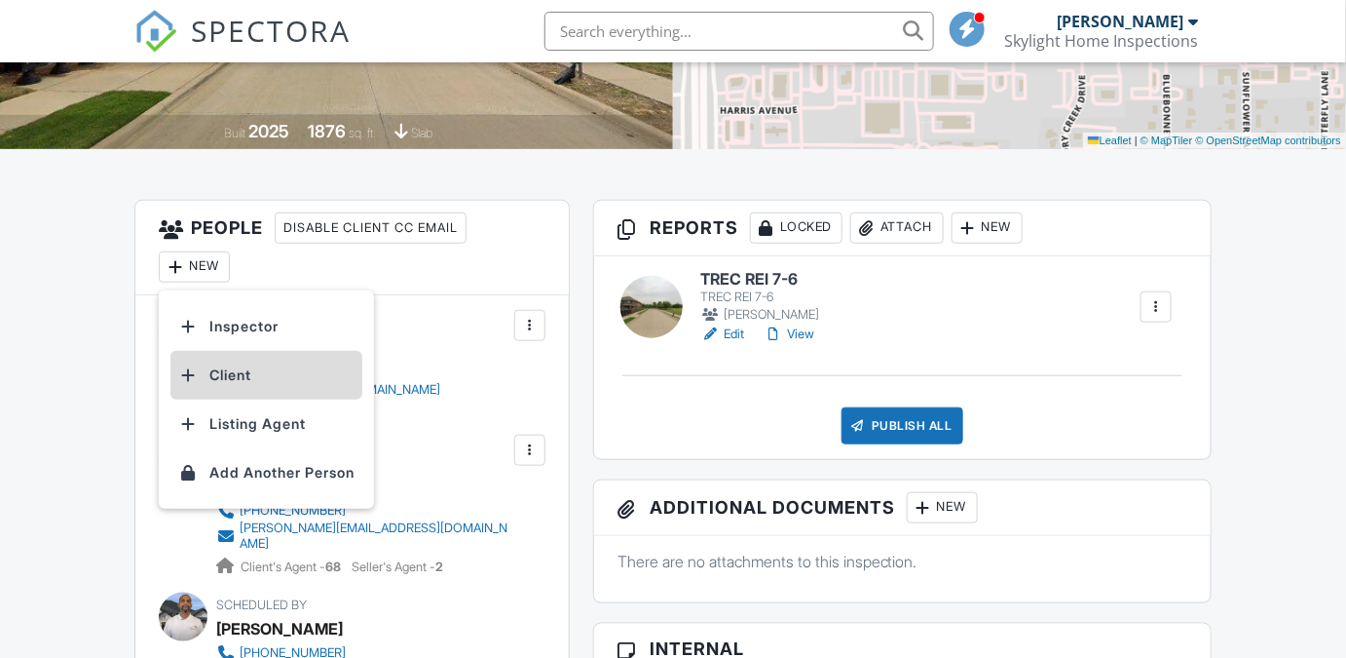
click at [224, 375] on li "Client" at bounding box center [266, 375] width 192 height 49
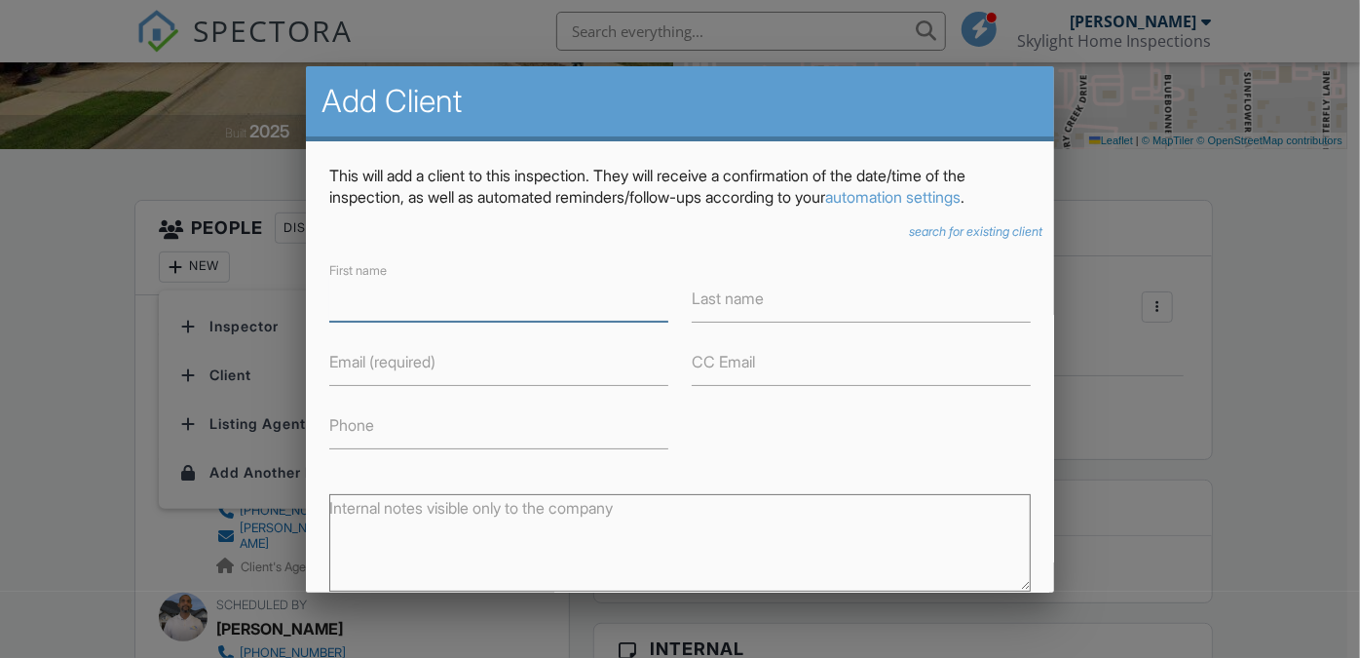
click at [426, 301] on input "First name" at bounding box center [498, 298] width 339 height 48
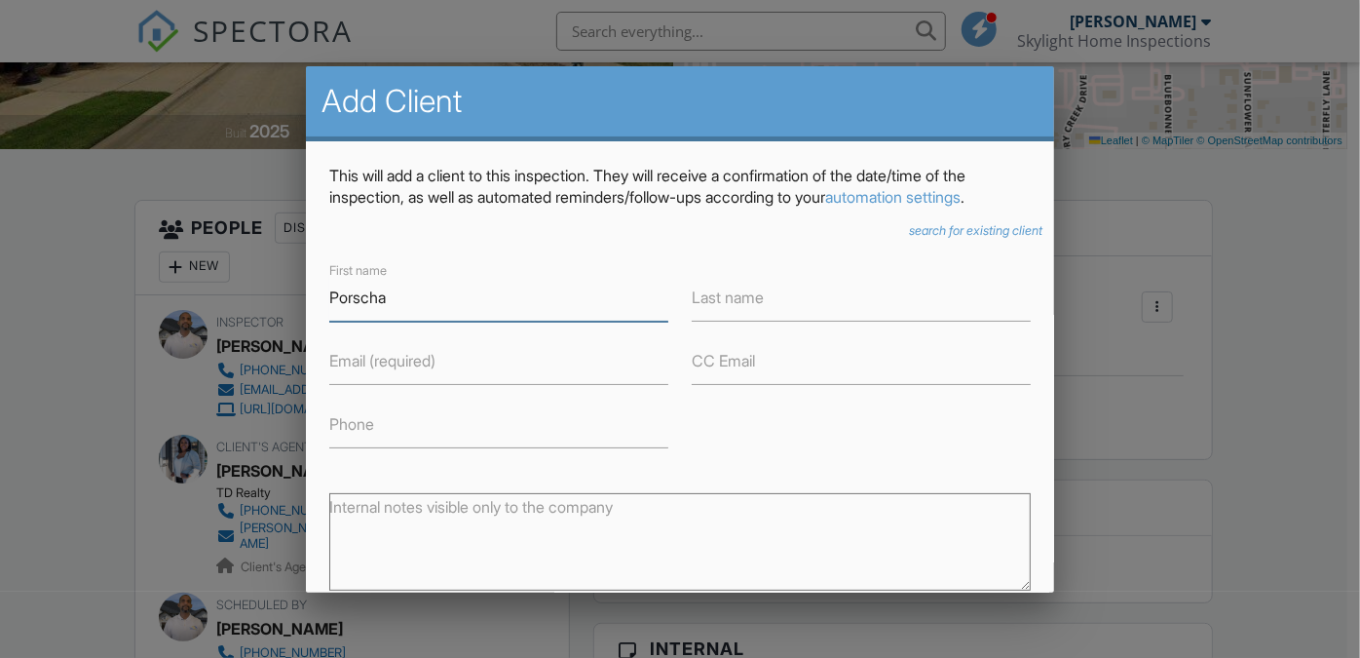
type input "Porscha"
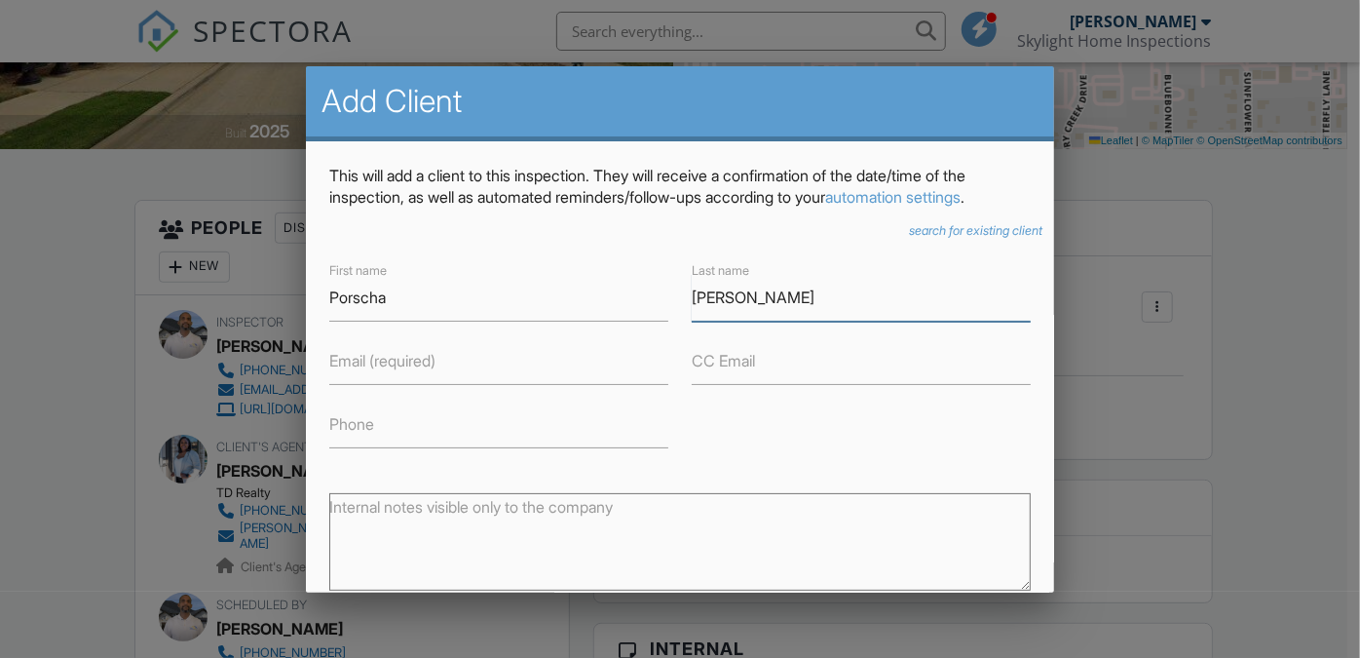
type input "Morgan"
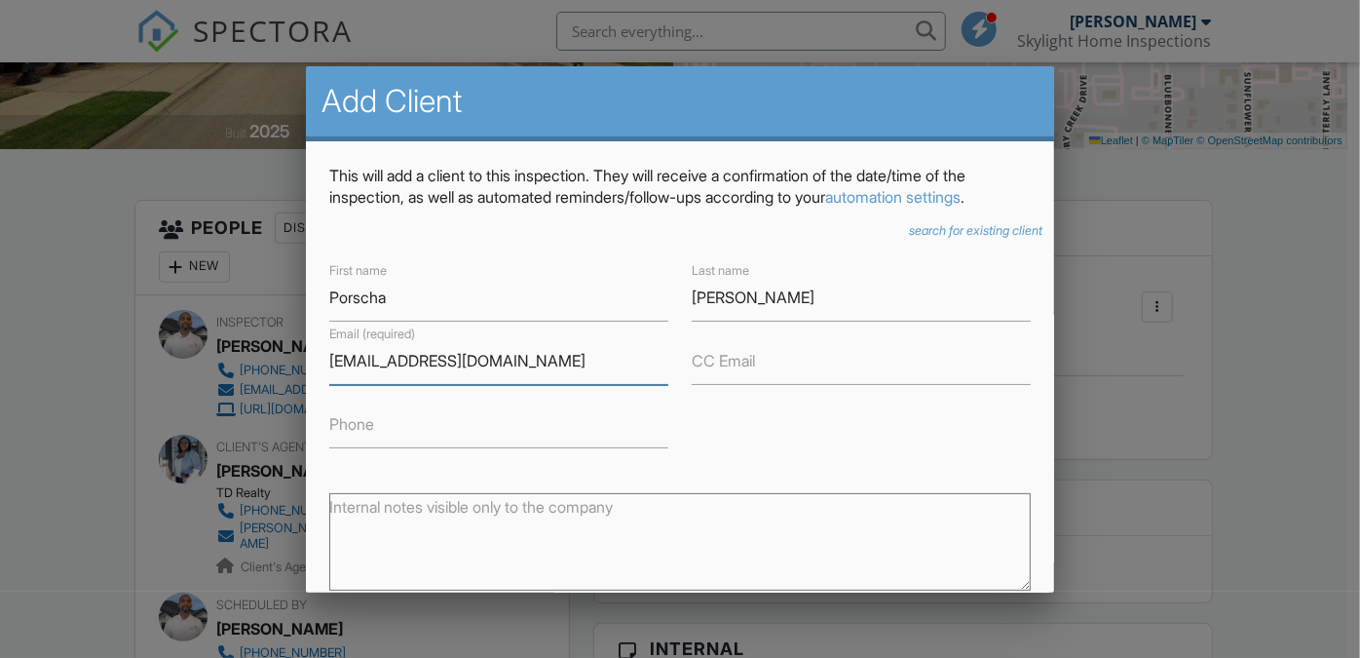
type input "[EMAIL_ADDRESS][DOMAIN_NAME]"
click at [361, 415] on label "Phone" at bounding box center [351, 423] width 45 height 21
click at [370, 405] on div "Phone" at bounding box center [498, 424] width 339 height 48
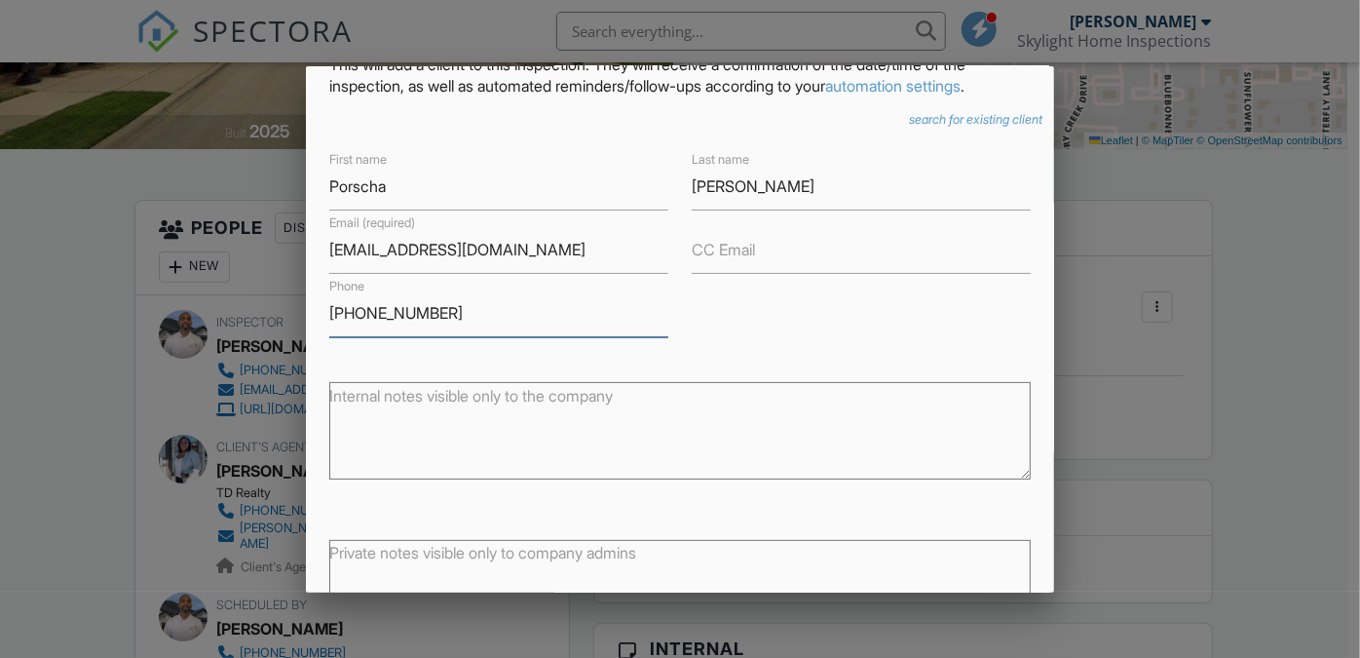
scroll to position [262, 0]
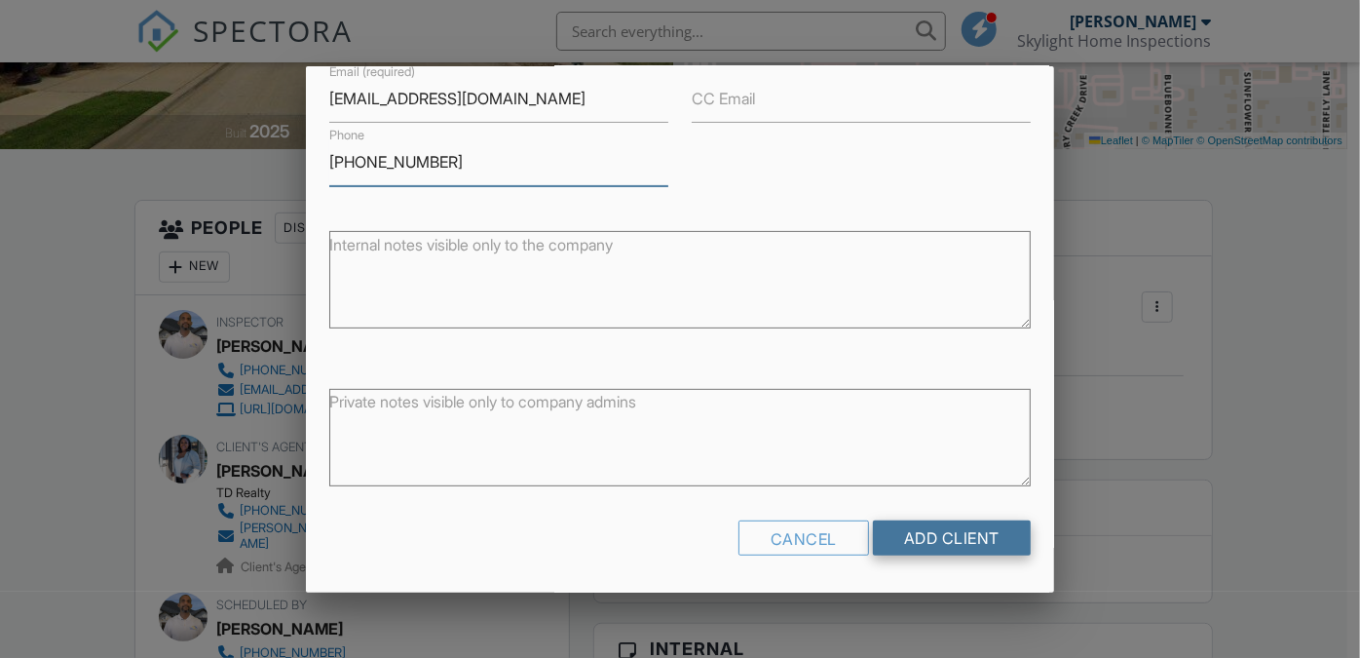
type input "318-286-2283"
click at [917, 537] on input "Add Client" at bounding box center [952, 537] width 158 height 35
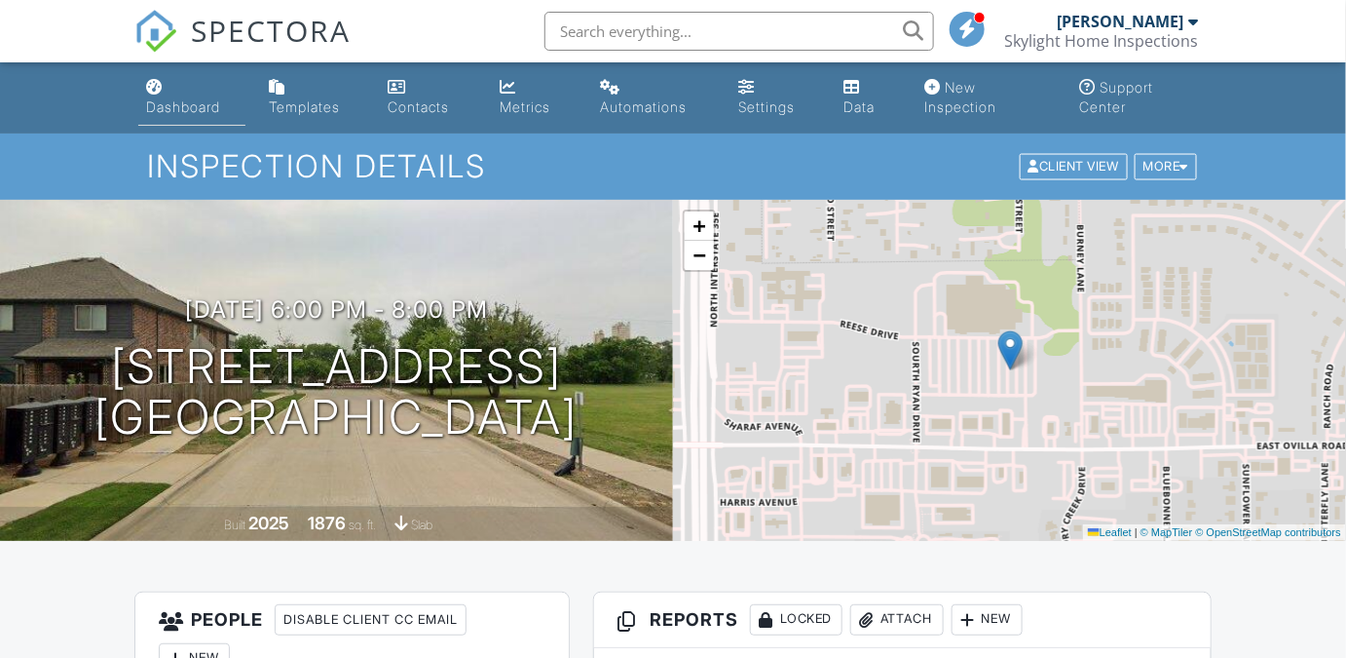
click at [187, 104] on div "Dashboard" at bounding box center [183, 106] width 74 height 17
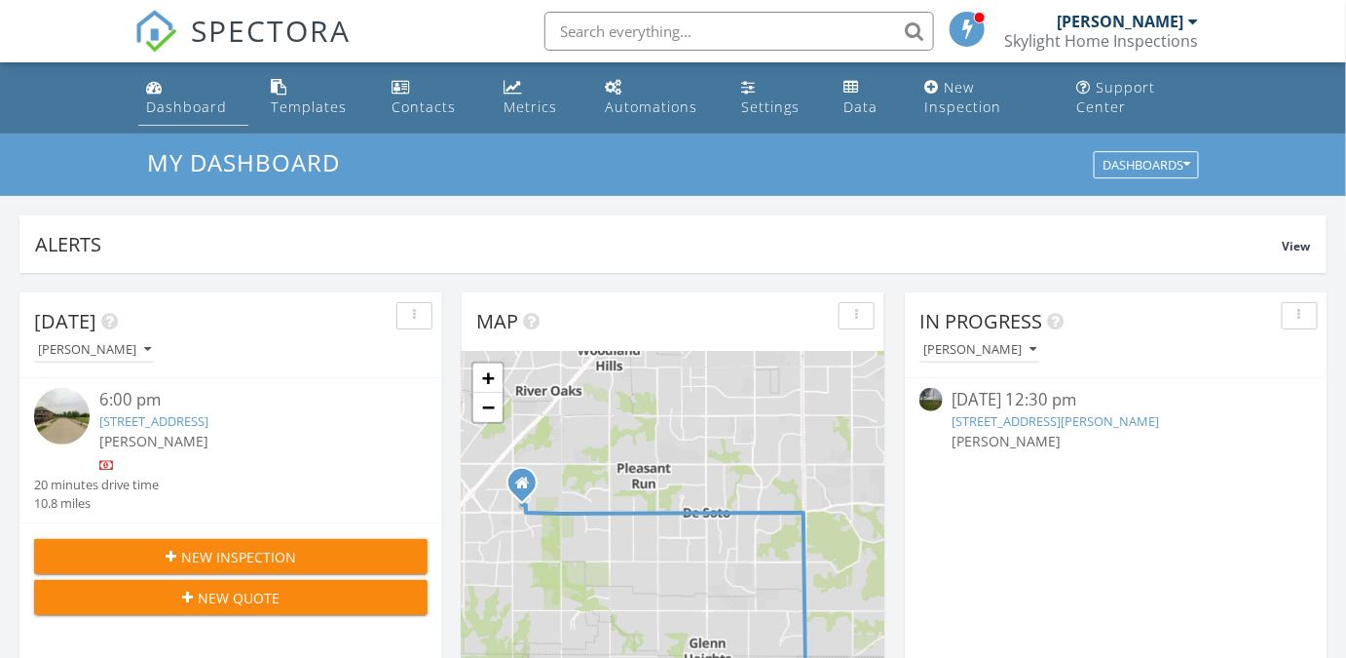
click at [192, 106] on div "Dashboard" at bounding box center [186, 106] width 81 height 19
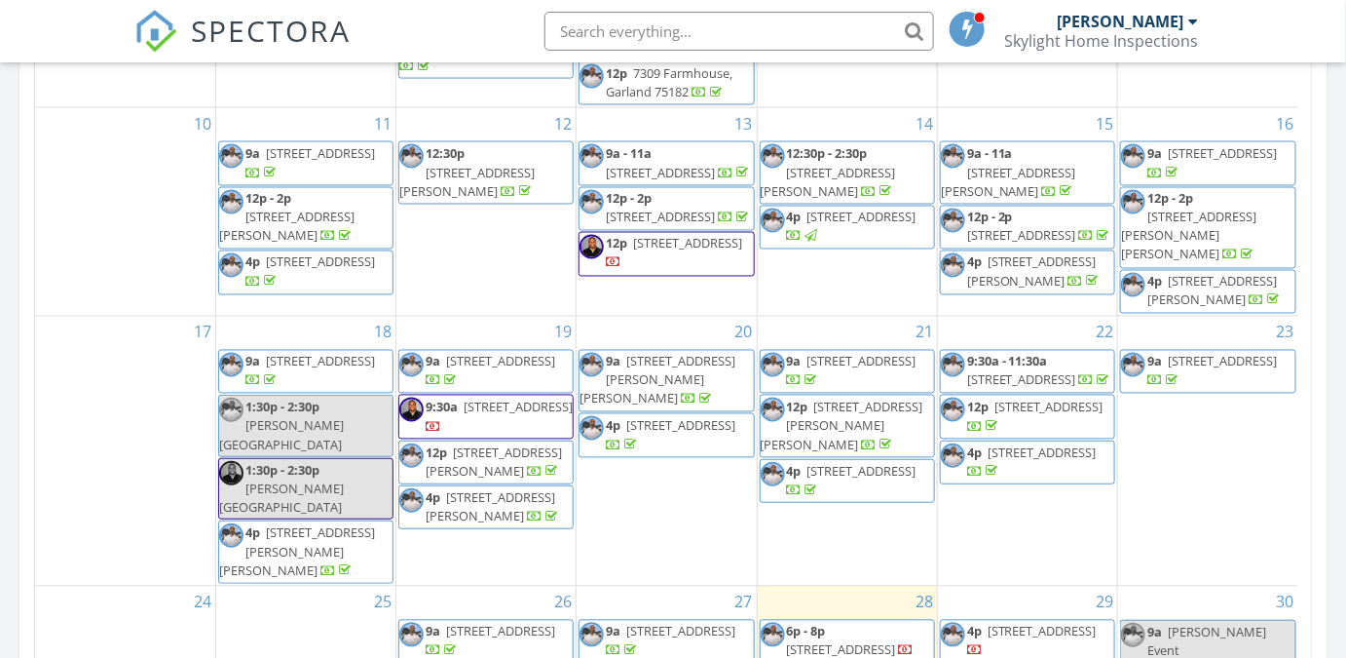
scroll to position [1328, 0]
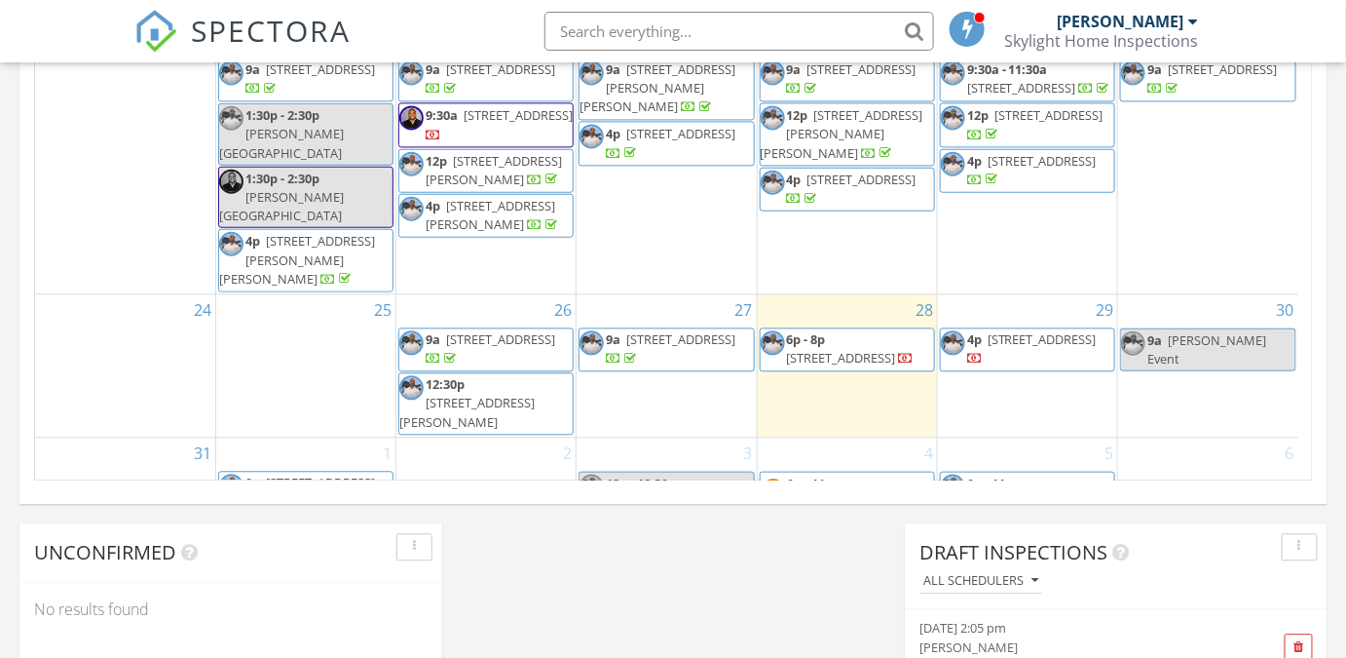
click at [1210, 330] on div "9a Monica Williams Event" at bounding box center [1208, 348] width 174 height 37
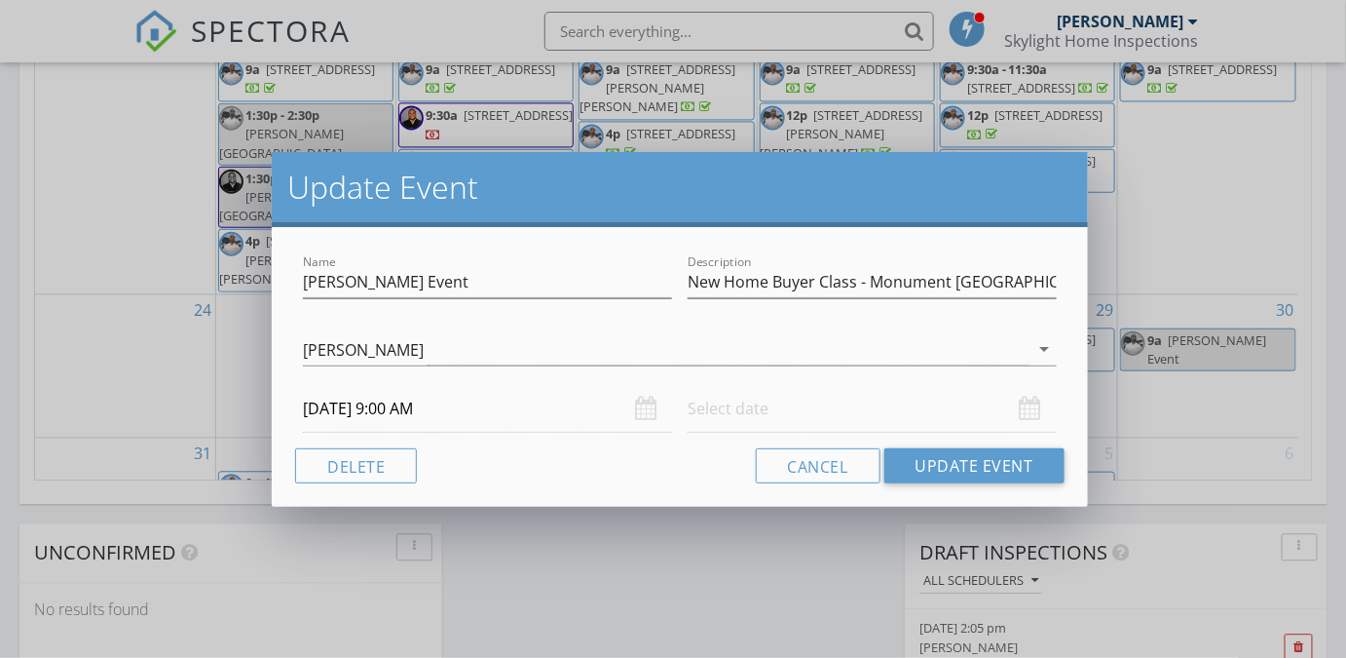
click at [571, 448] on div "Cancel Update Event" at bounding box center [680, 465] width 770 height 35
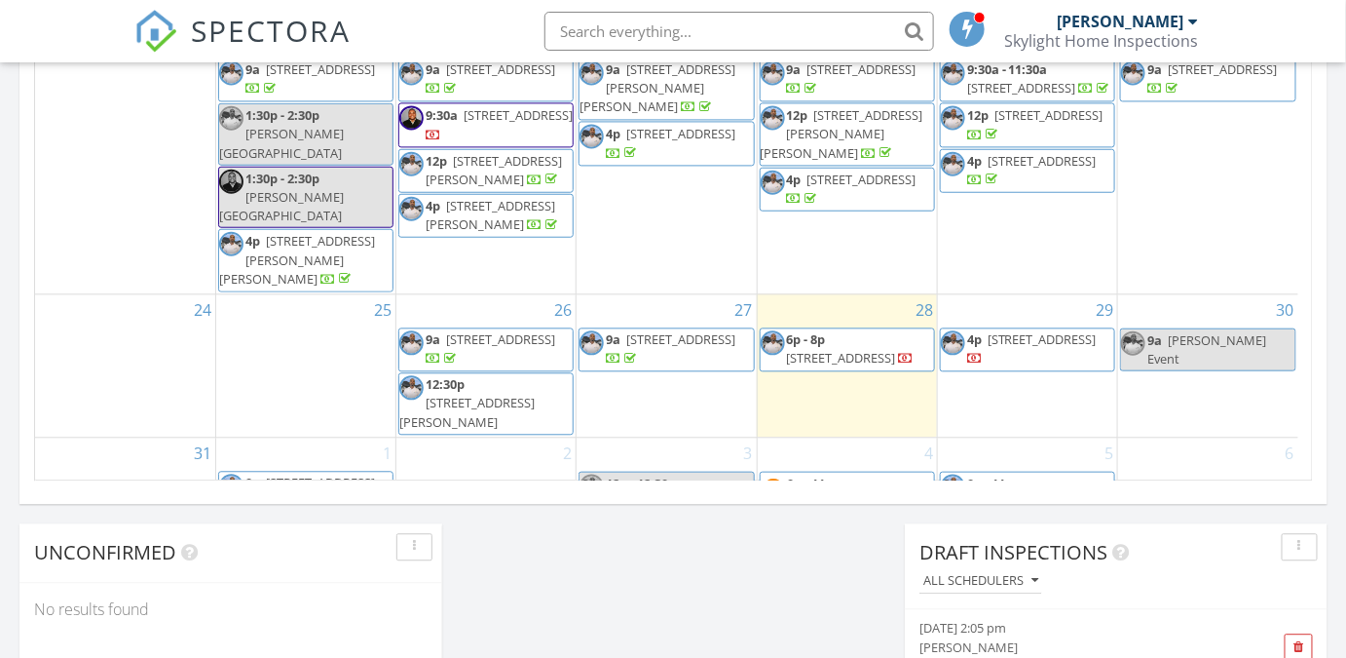
click at [70, 280] on div at bounding box center [673, 329] width 1346 height 658
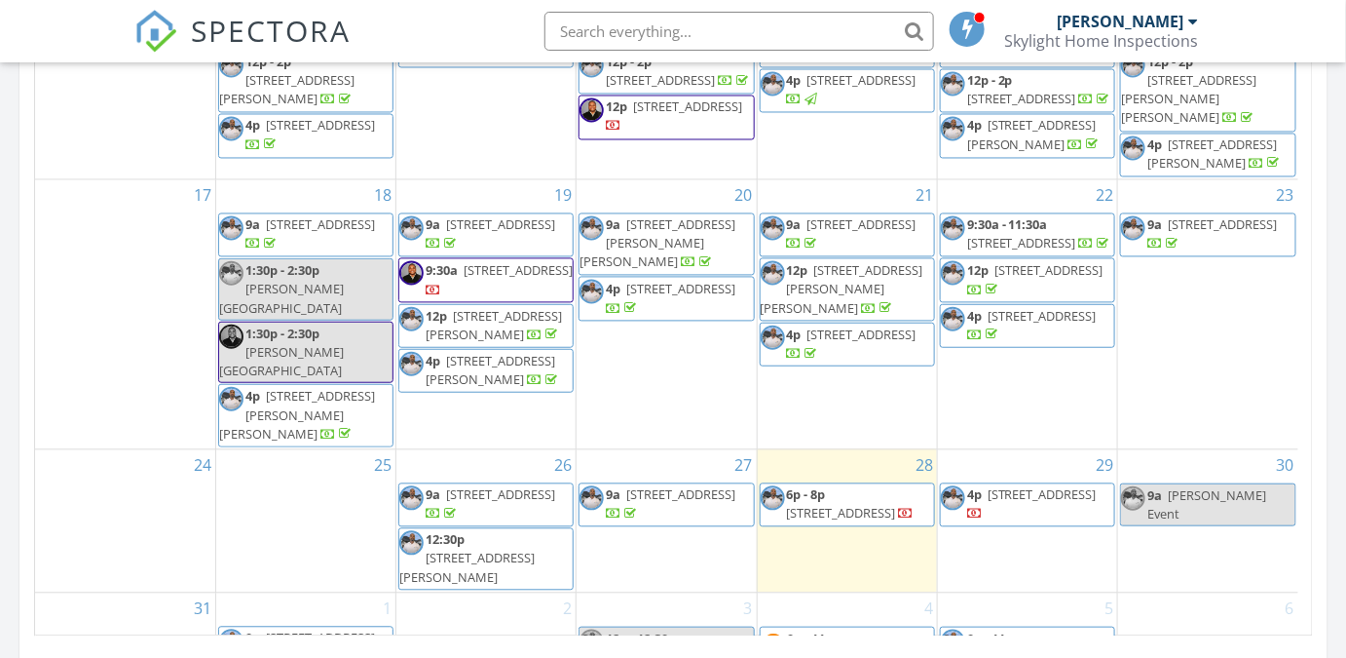
scroll to position [1239, 0]
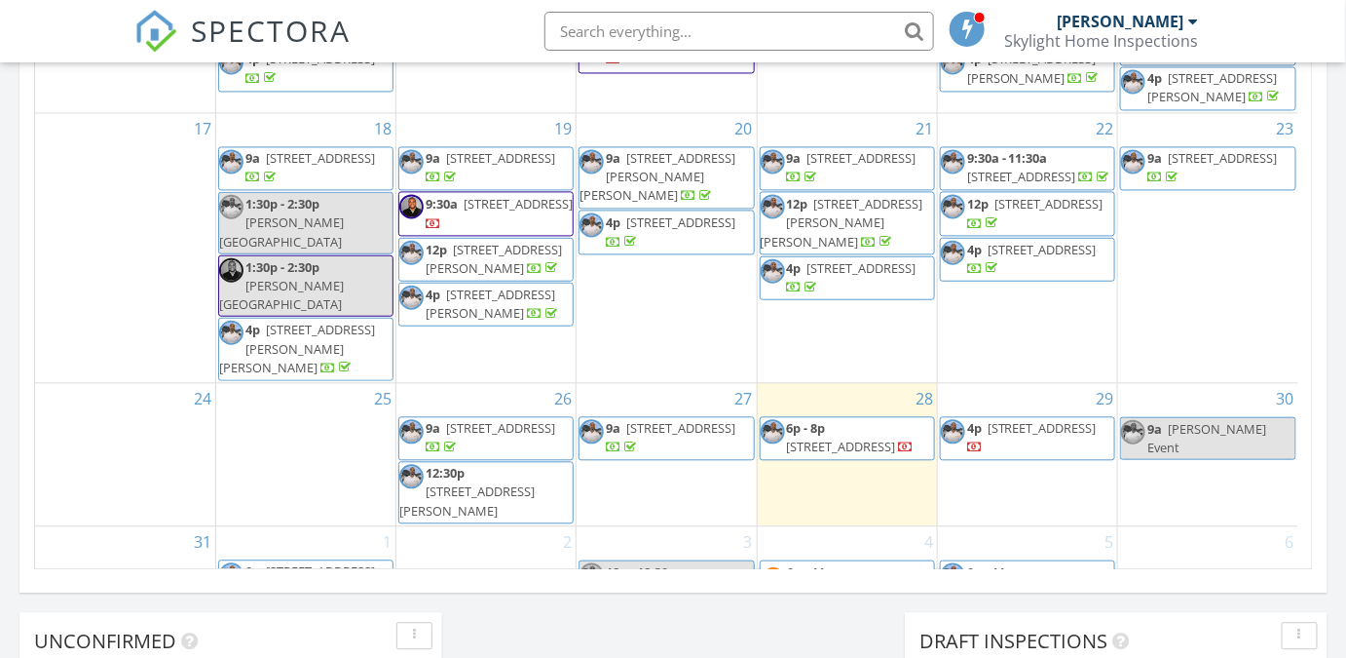
click at [1196, 419] on div "9a Monica Williams Event" at bounding box center [1208, 437] width 174 height 37
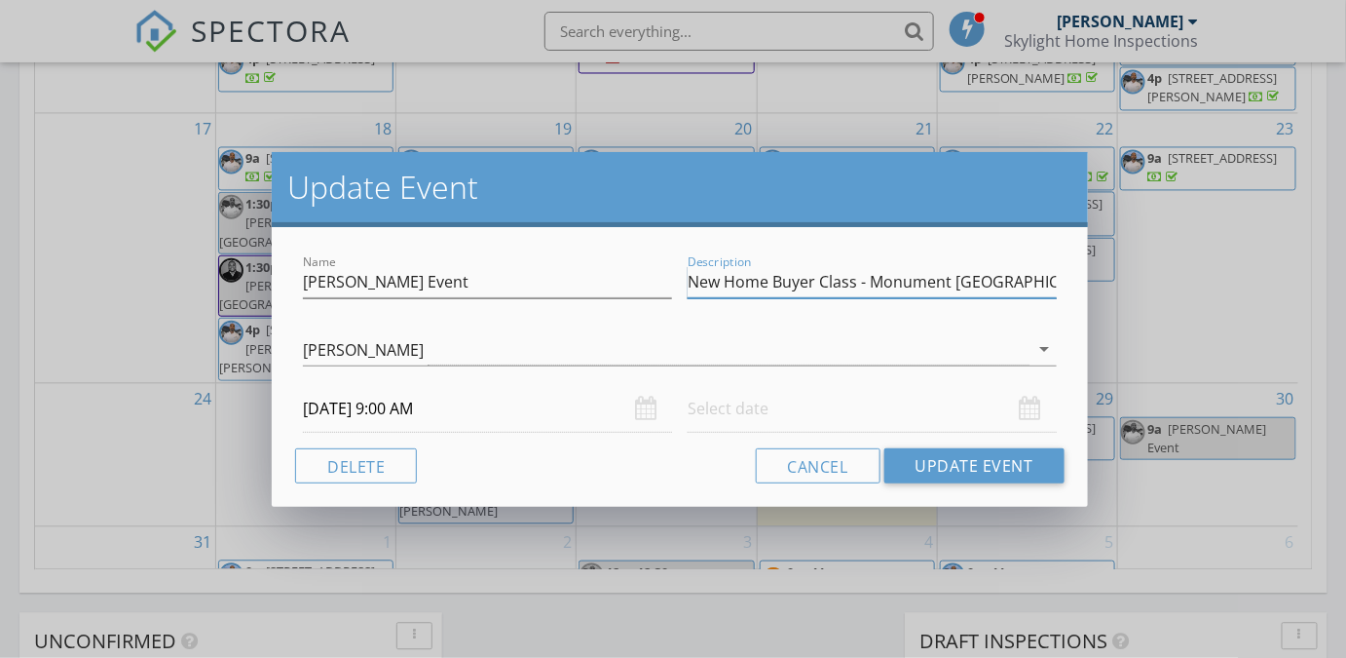
scroll to position [0, 10]
drag, startPoint x: 929, startPoint y: 285, endPoint x: 1116, endPoint y: 276, distance: 187.3
click at [1116, 276] on div "Update Event Name Monica Williams Event Description New Home Buyer Class - Monu…" at bounding box center [673, 329] width 1346 height 658
click at [657, 345] on div "[PERSON_NAME]" at bounding box center [666, 349] width 727 height 32
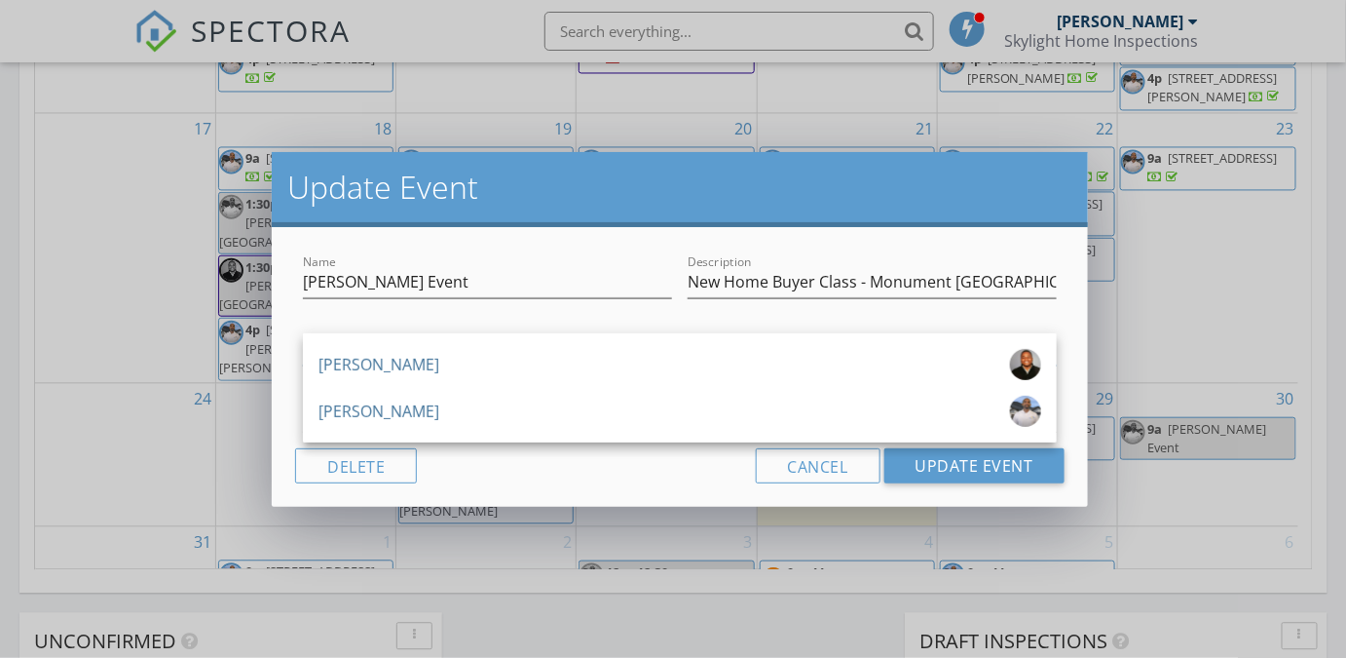
click at [50, 172] on div "Update Event Name Monica Williams Event Description New Home Buyer Class - Monu…" at bounding box center [673, 329] width 1346 height 658
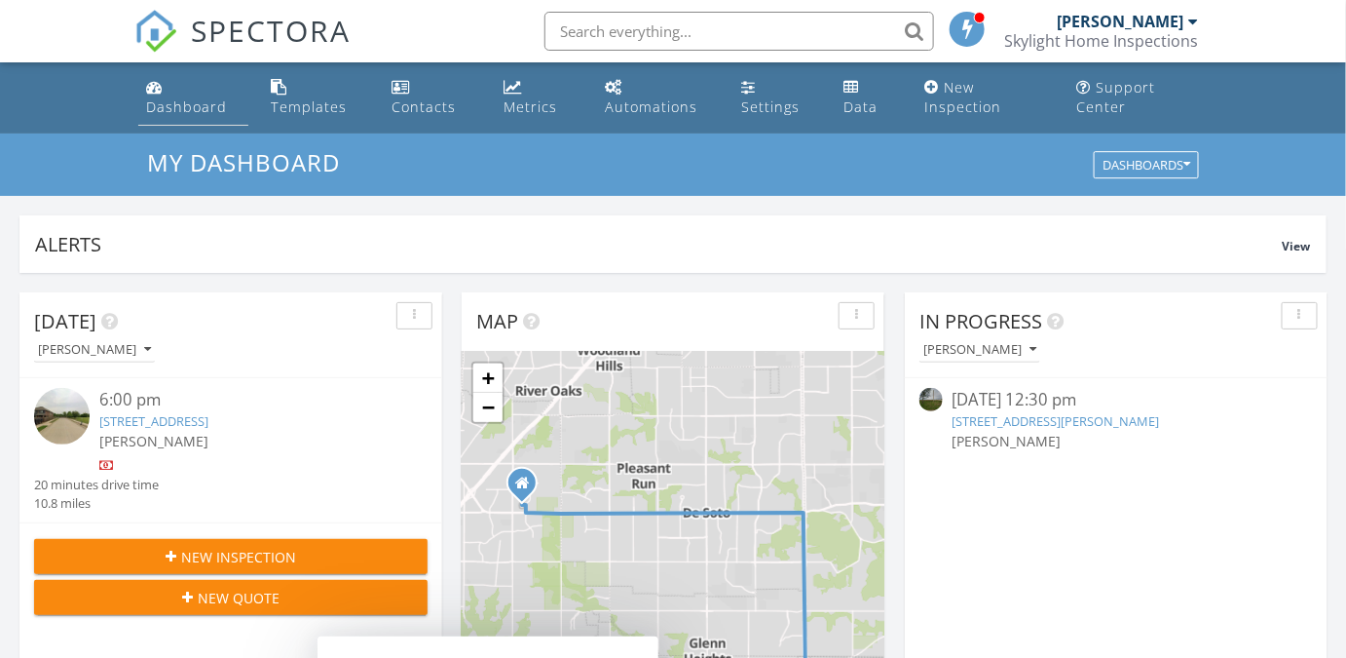
click at [208, 102] on div "Dashboard" at bounding box center [186, 106] width 81 height 19
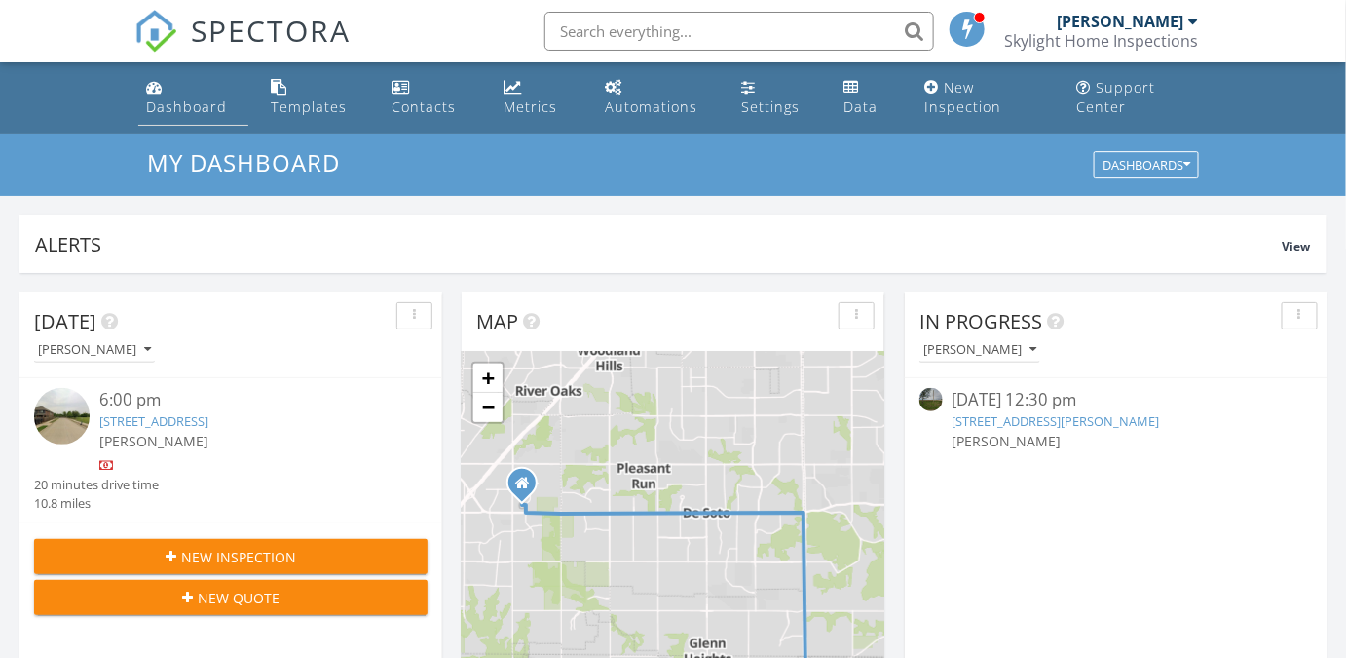
click at [184, 97] on div "Dashboard" at bounding box center [186, 106] width 81 height 19
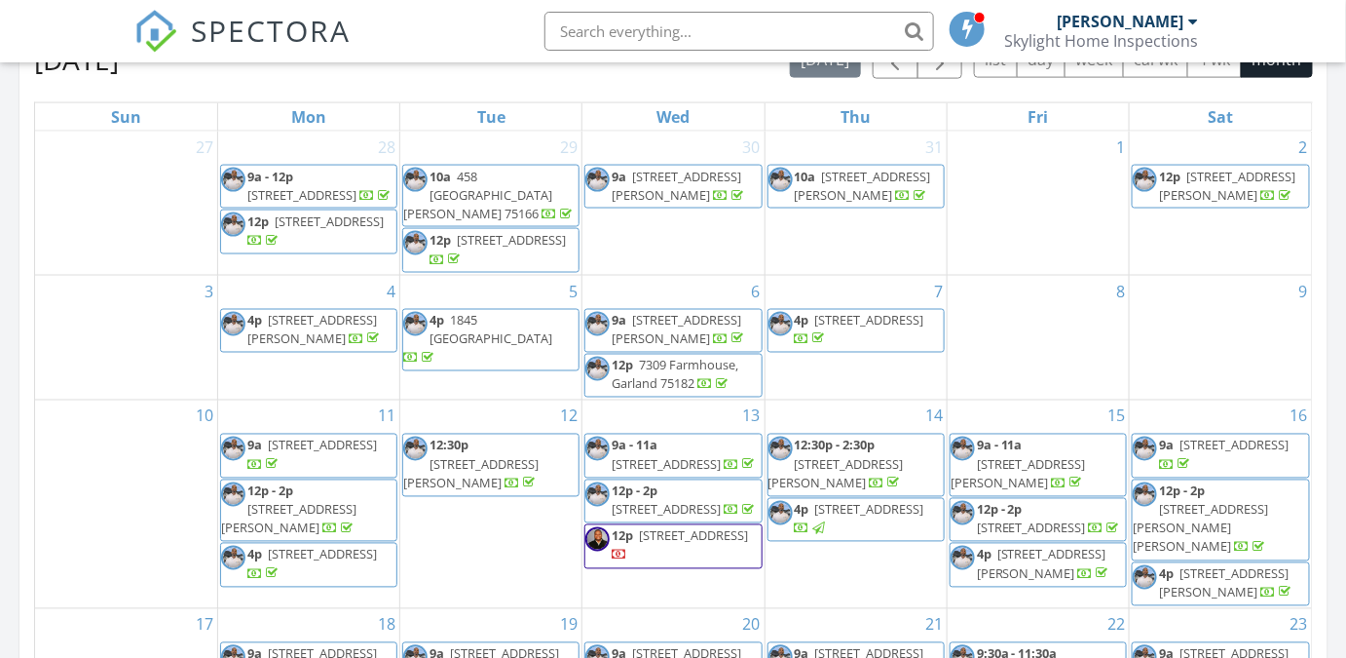
scroll to position [974, 0]
